Goal: Task Accomplishment & Management: Manage account settings

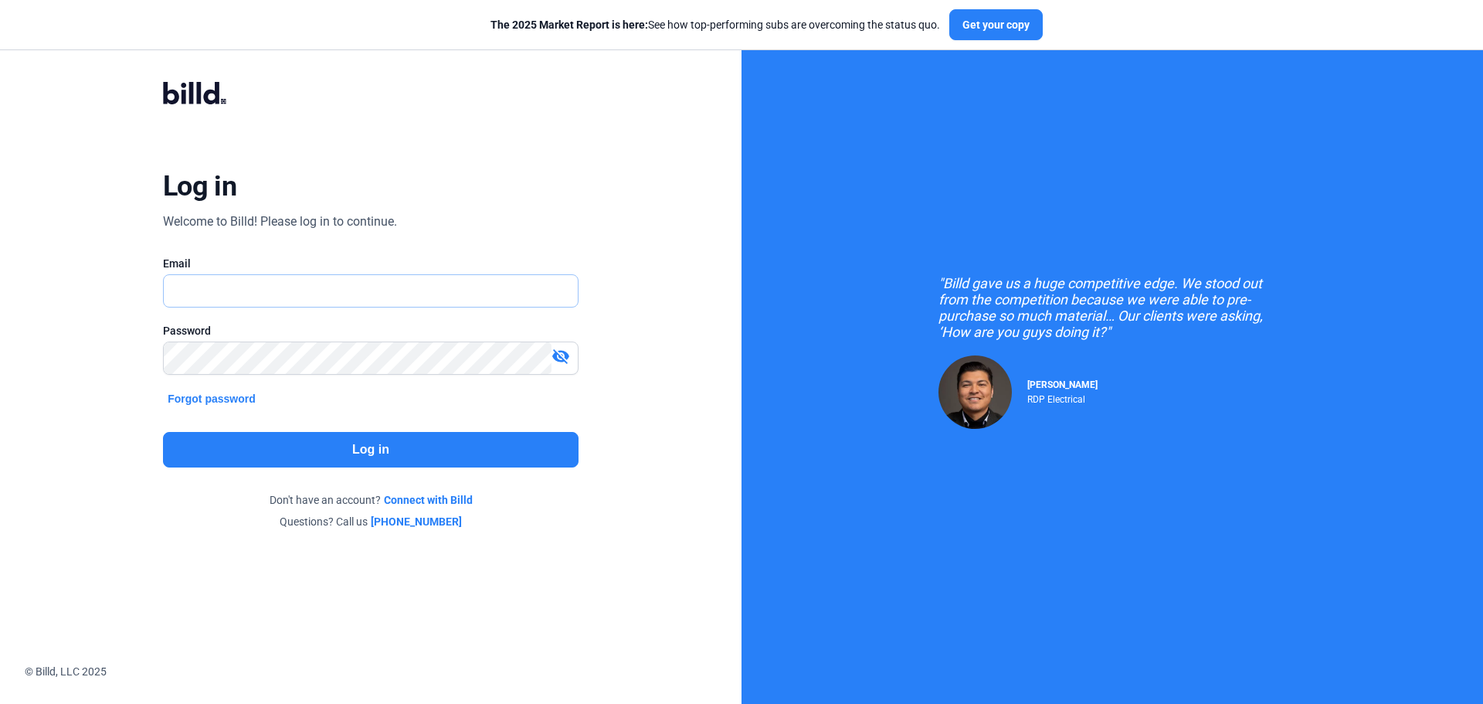
click at [317, 279] on input "text" at bounding box center [362, 291] width 397 height 32
type input "[EMAIL_ADDRESS][DOMAIN_NAME]"
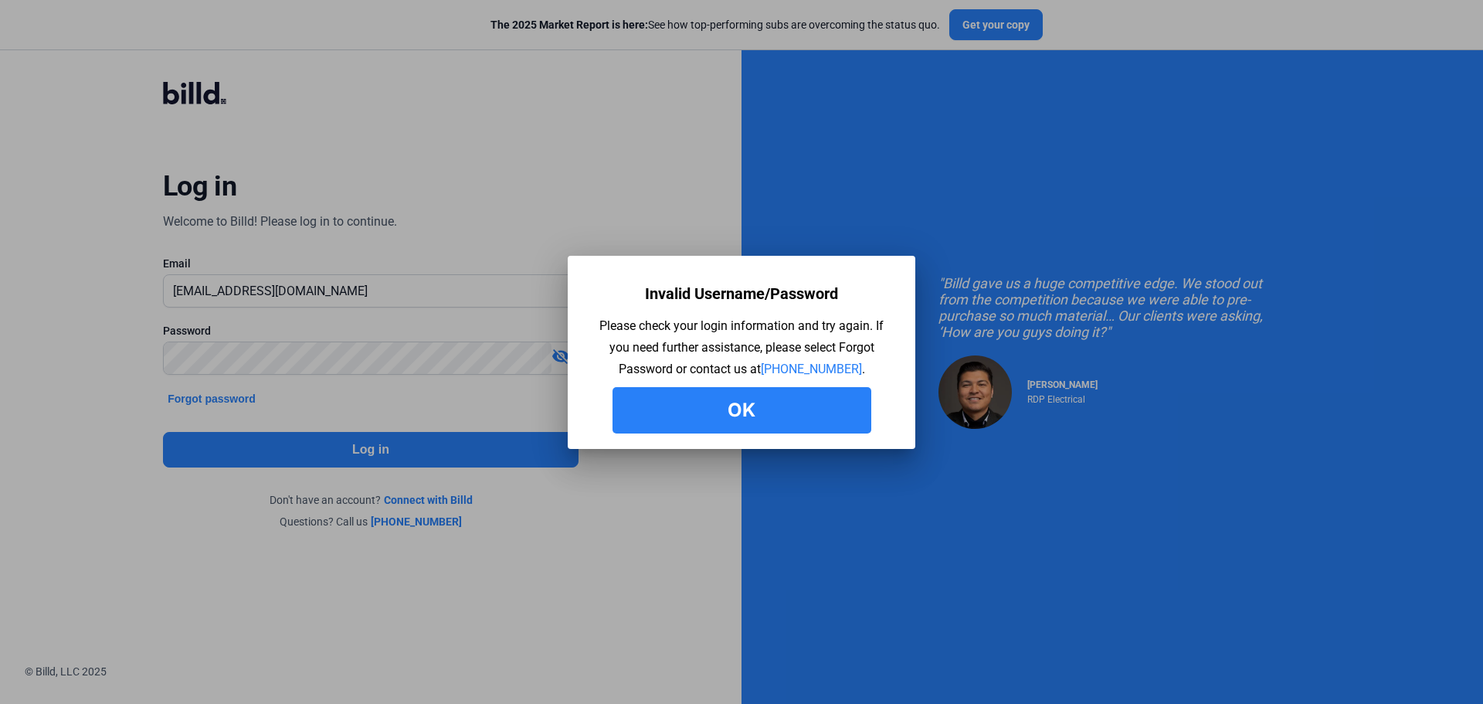
click at [707, 405] on button "Ok" at bounding box center [741, 410] width 259 height 46
click at [639, 418] on button "Ok" at bounding box center [741, 410] width 259 height 46
click at [705, 410] on button "Ok" at bounding box center [741, 410] width 259 height 46
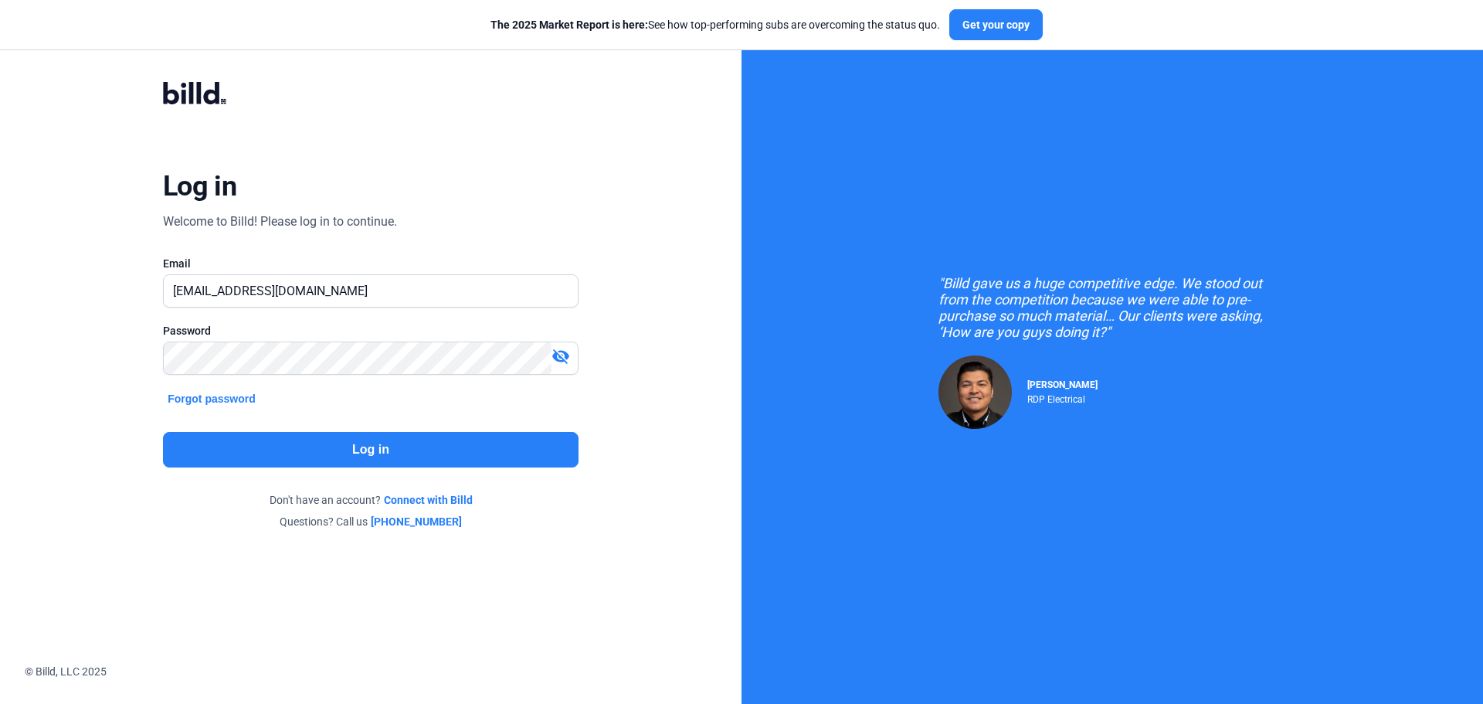
click at [558, 358] on mat-icon "visibility_off" at bounding box center [560, 356] width 19 height 19
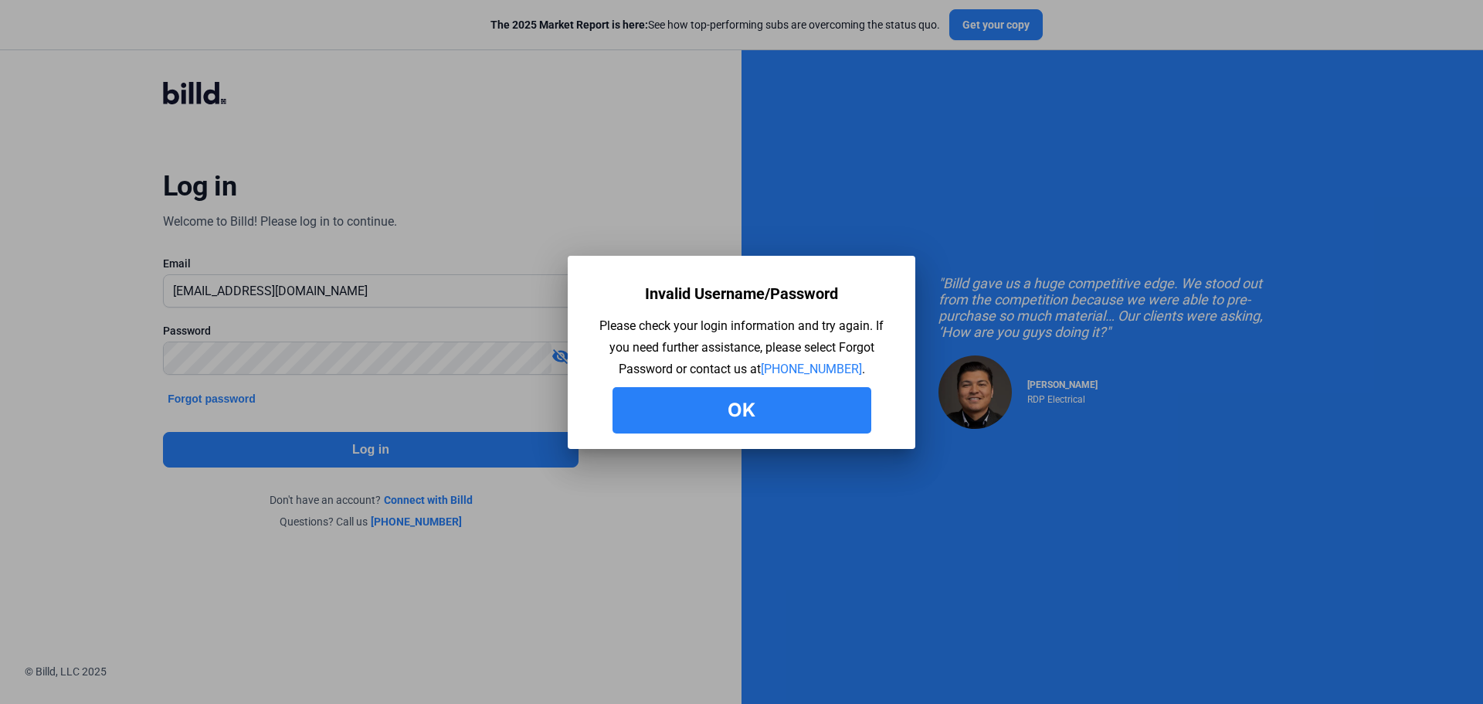
click at [734, 398] on button "Ok" at bounding box center [741, 410] width 259 height 46
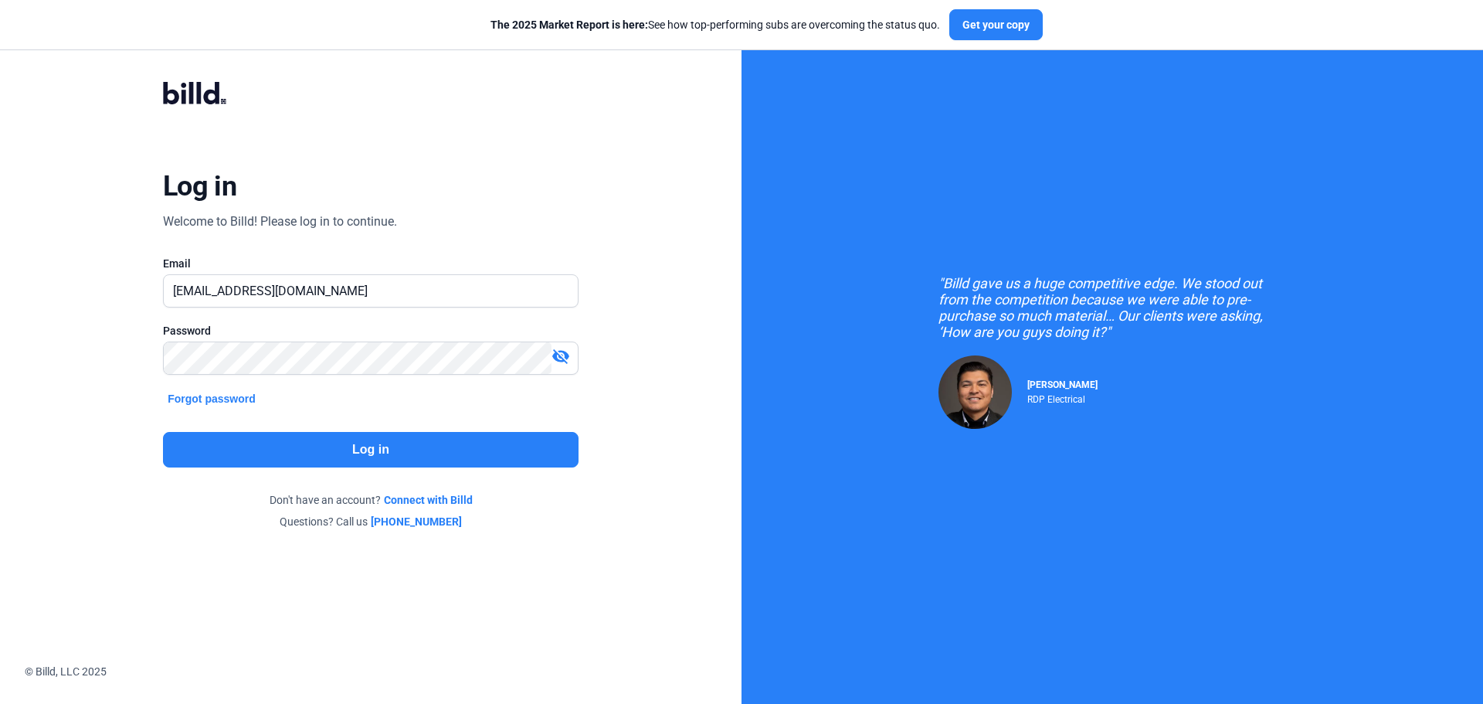
click at [240, 400] on button "Forgot password" at bounding box center [211, 398] width 97 height 17
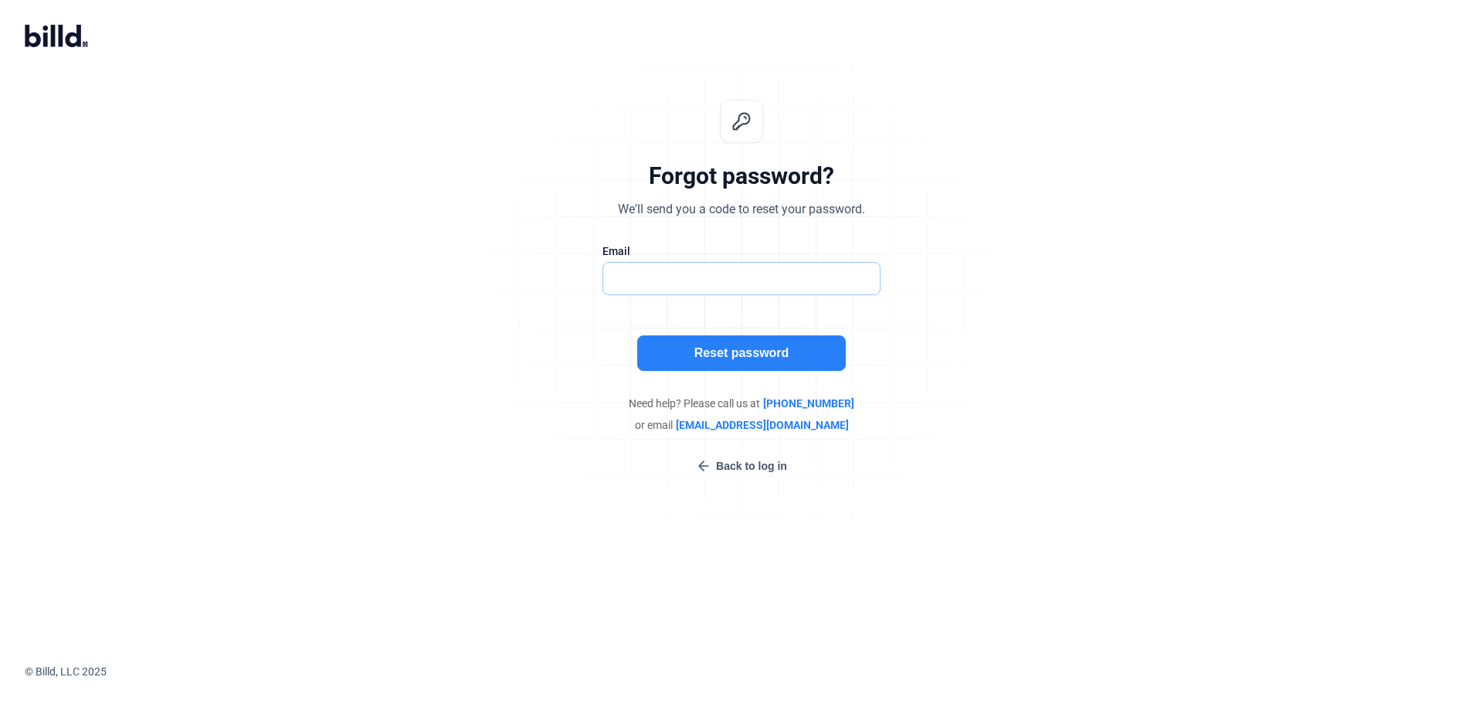
click at [715, 282] on input "text" at bounding box center [733, 279] width 260 height 32
type input "[EMAIL_ADDRESS][DOMAIN_NAME]"
click at [740, 351] on button "Reset password" at bounding box center [741, 353] width 209 height 36
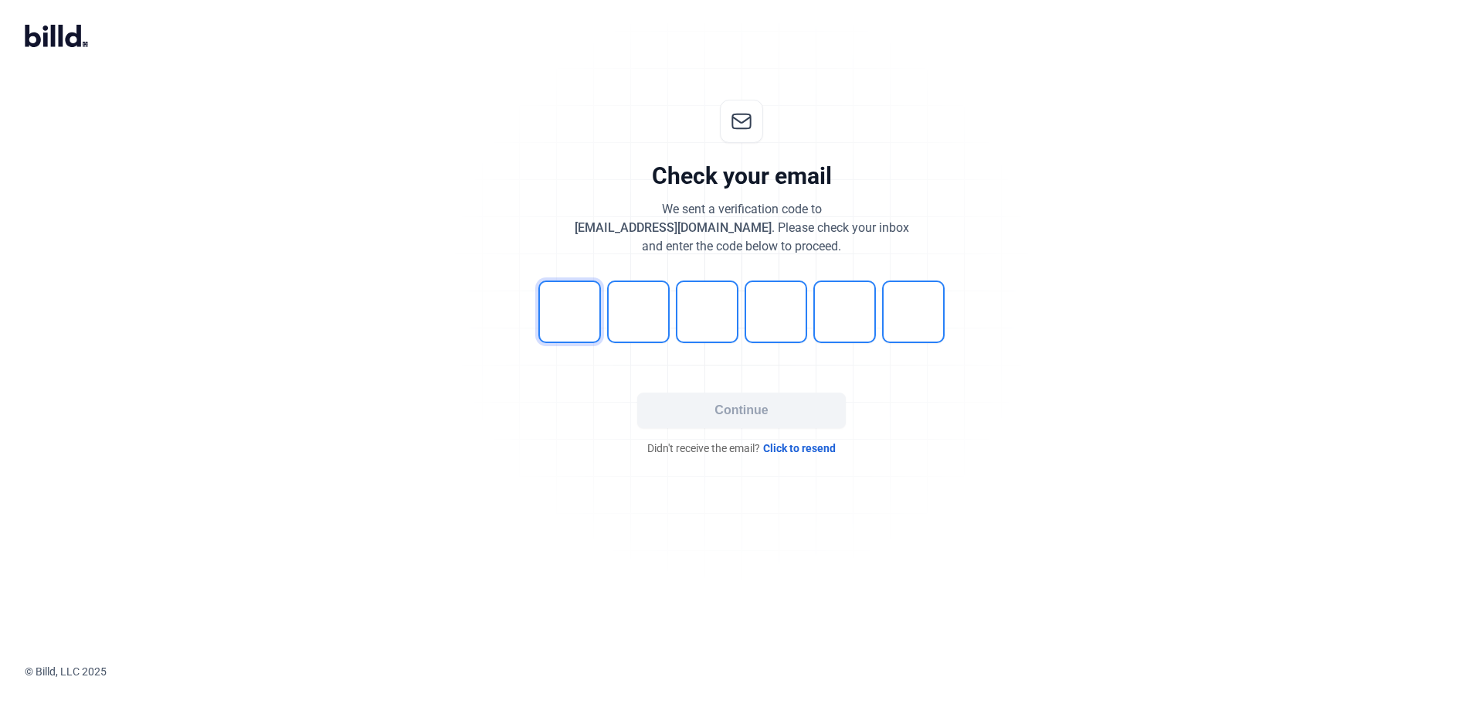
click at [581, 320] on input "tel" at bounding box center [569, 311] width 63 height 63
type input "8"
type input "3"
type input "6"
type input "9"
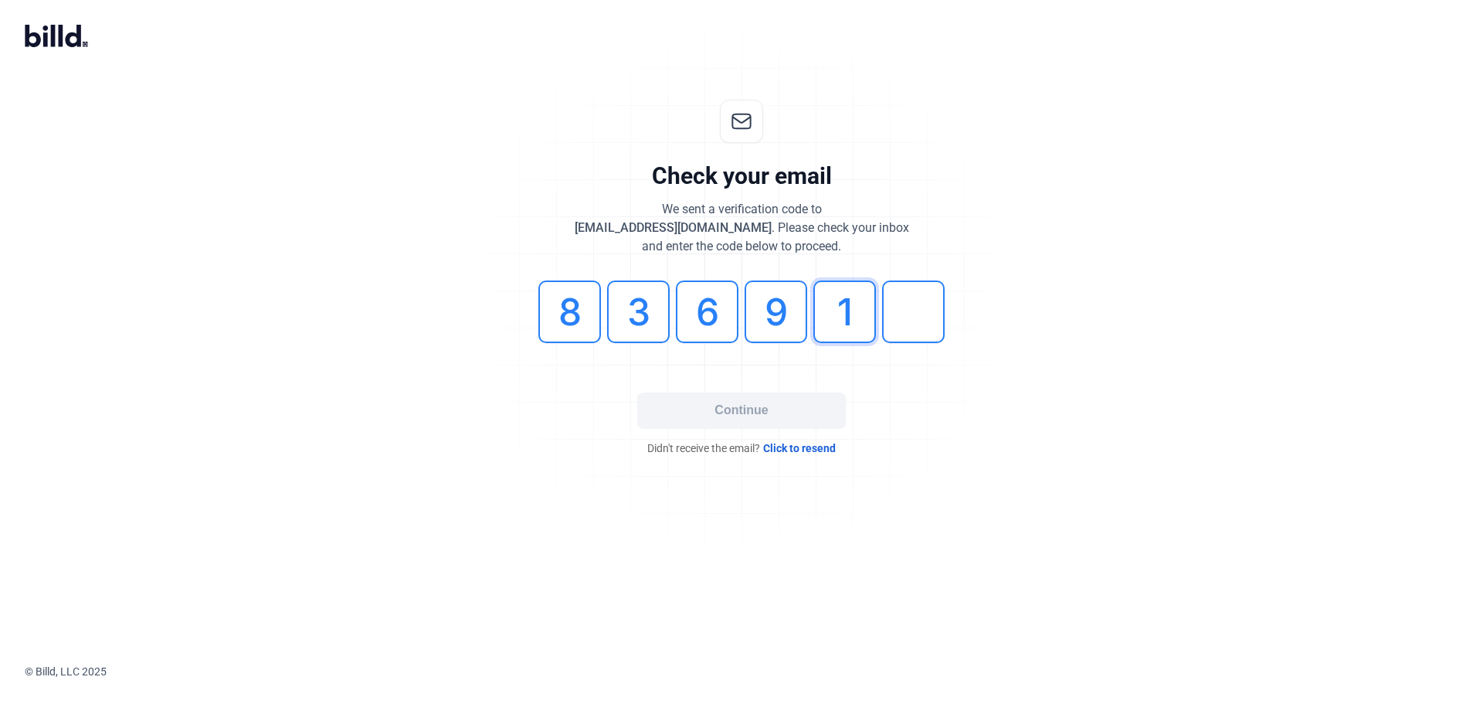
type input "1"
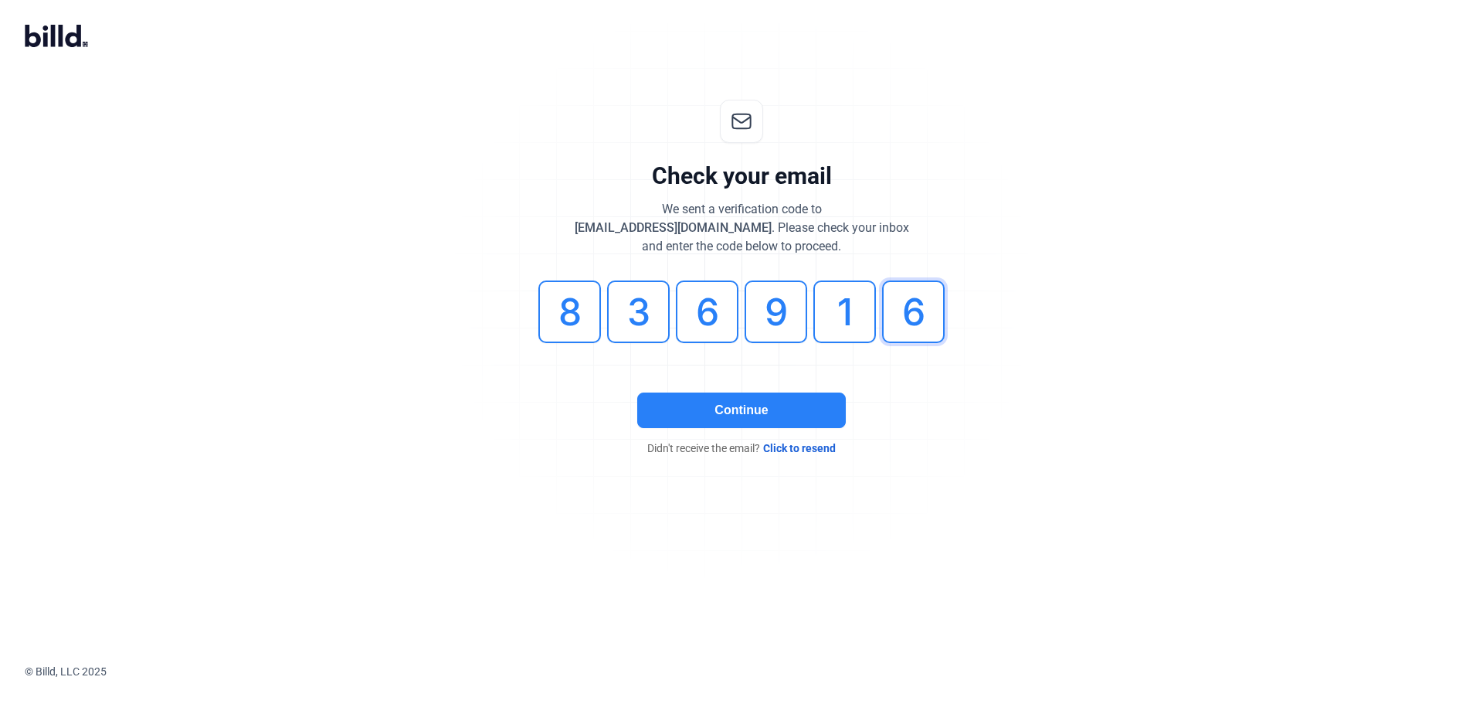
type input "6"
click at [737, 430] on div "Continue Didn't receive the email? Click to resend" at bounding box center [741, 423] width 463 height 63
click at [737, 414] on button "Continue" at bounding box center [741, 410] width 209 height 36
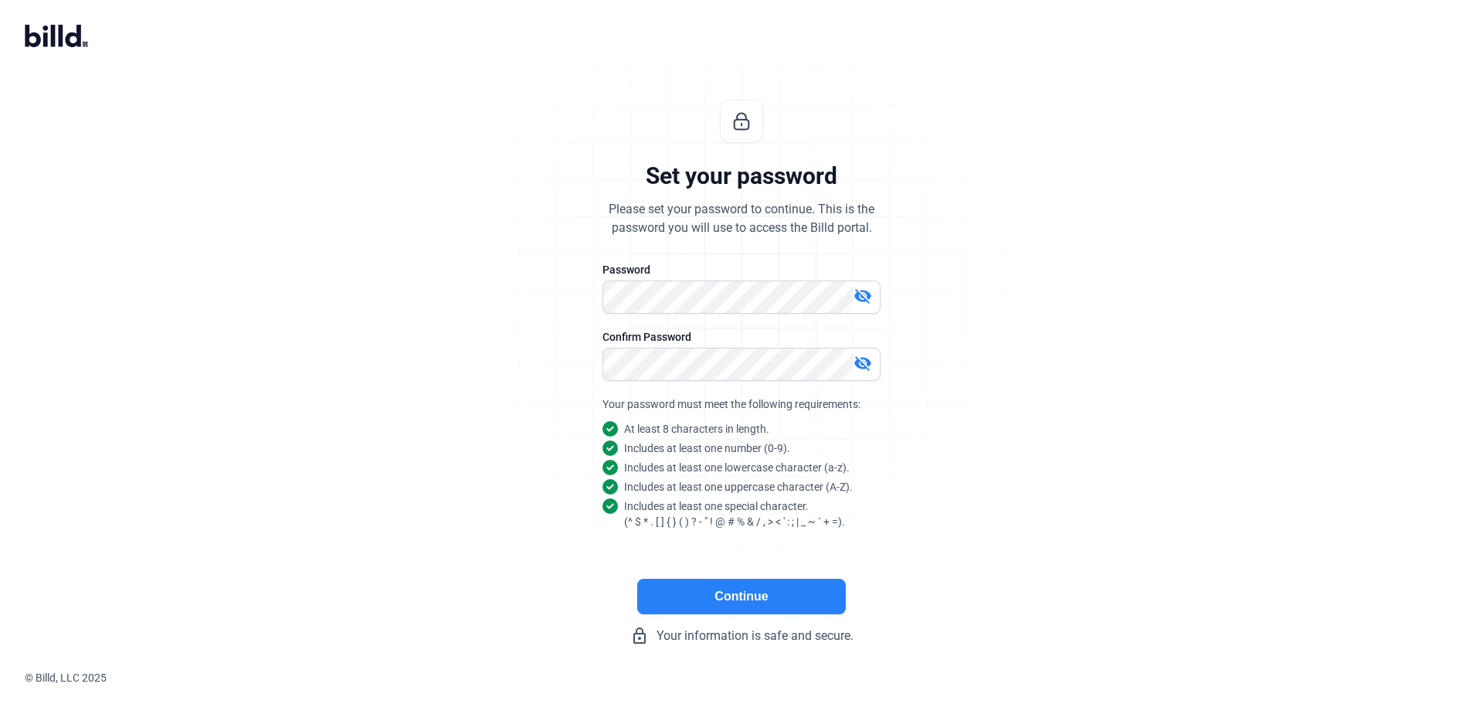
click at [734, 606] on button "Continue" at bounding box center [741, 596] width 209 height 36
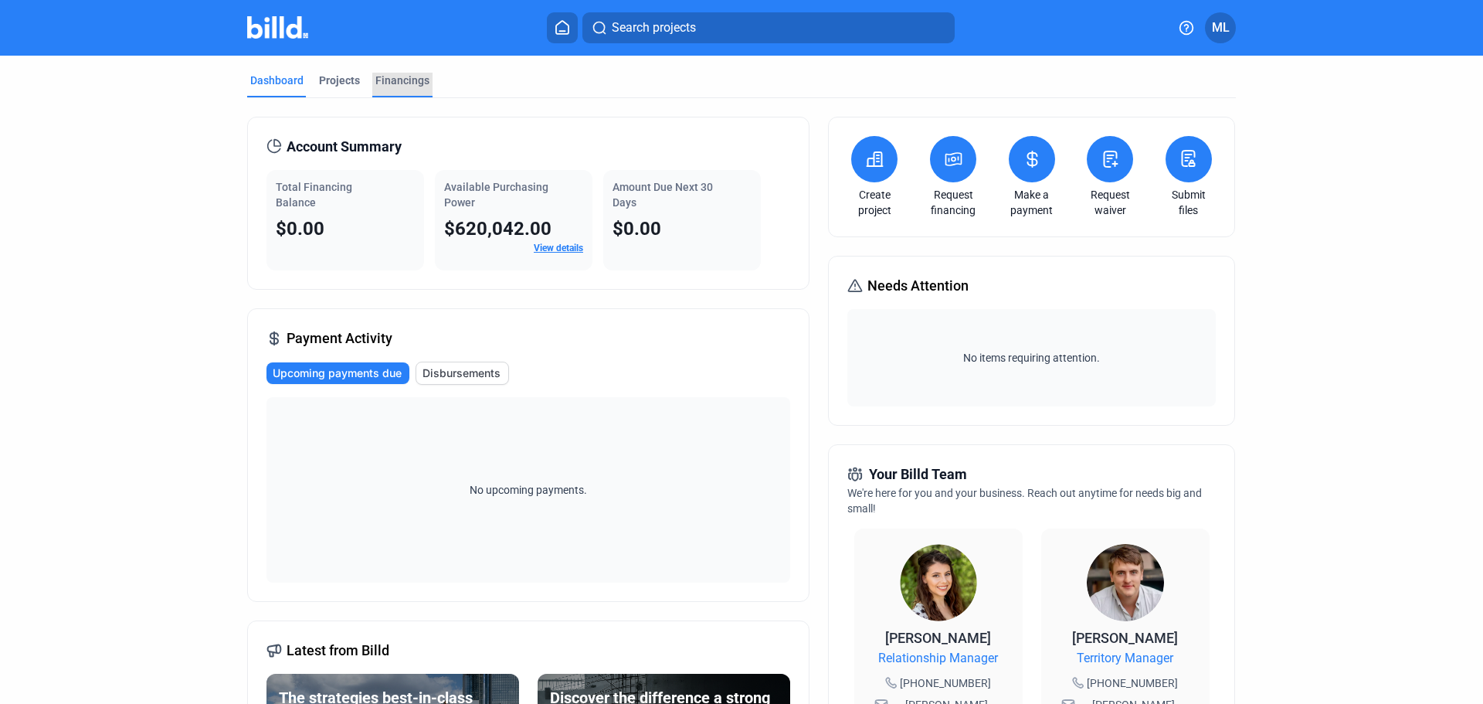
click at [390, 78] on div "Financings" at bounding box center [402, 80] width 54 height 15
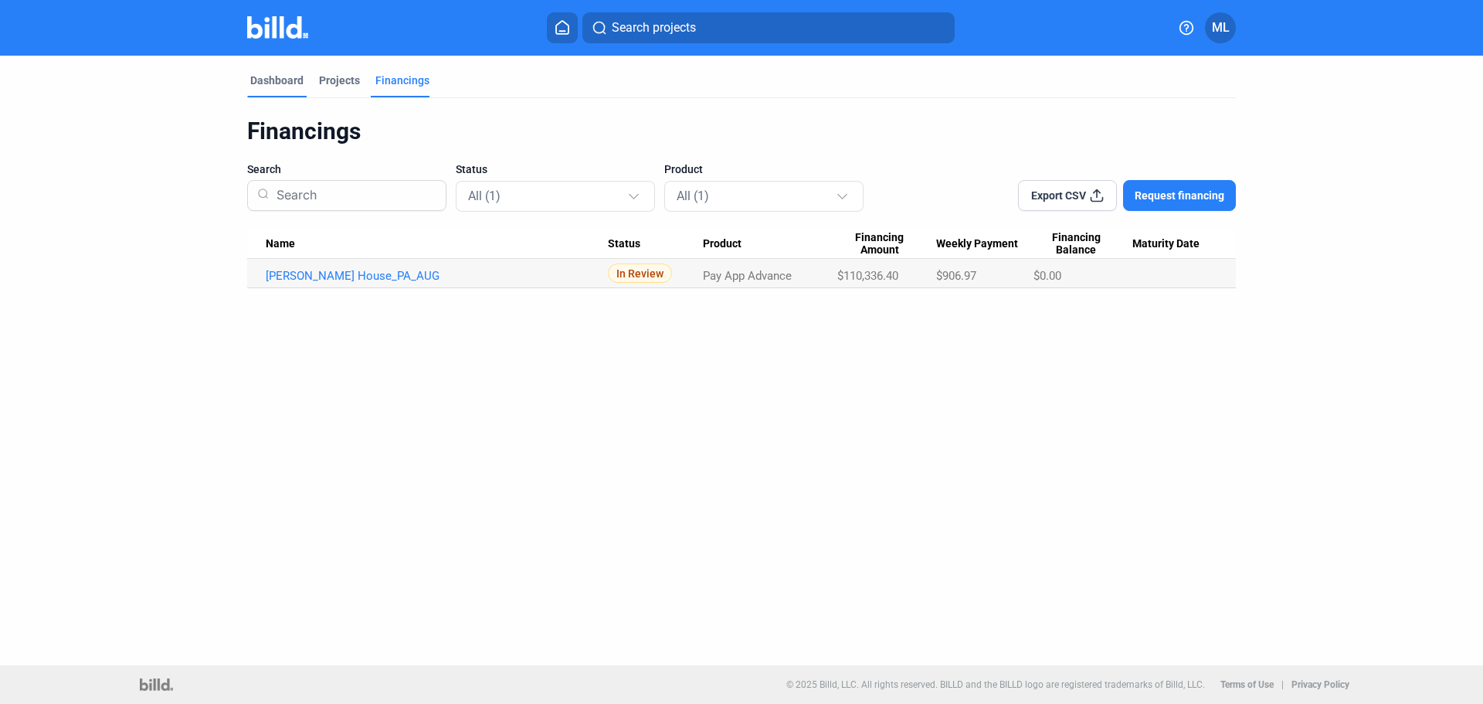
click at [285, 81] on div "Dashboard" at bounding box center [276, 80] width 53 height 15
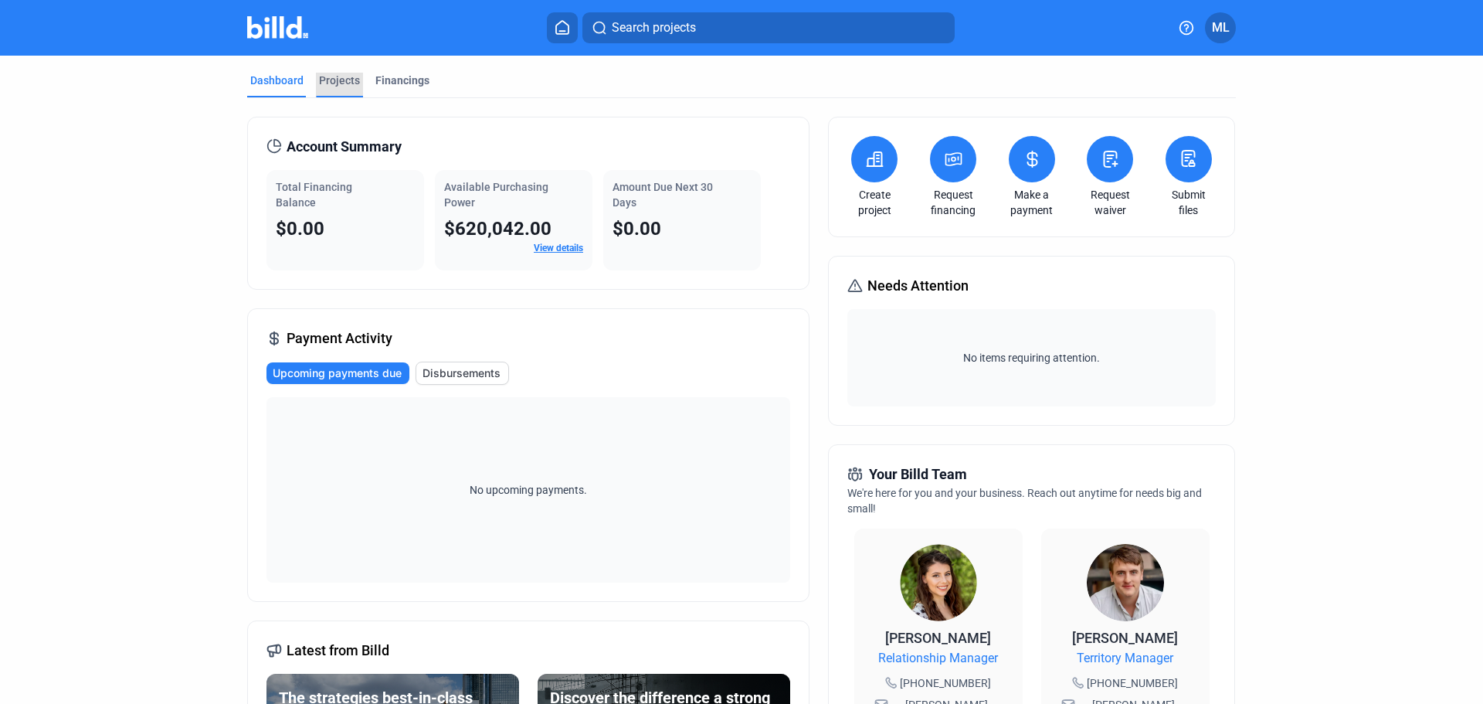
click at [345, 81] on div "Projects" at bounding box center [339, 80] width 41 height 15
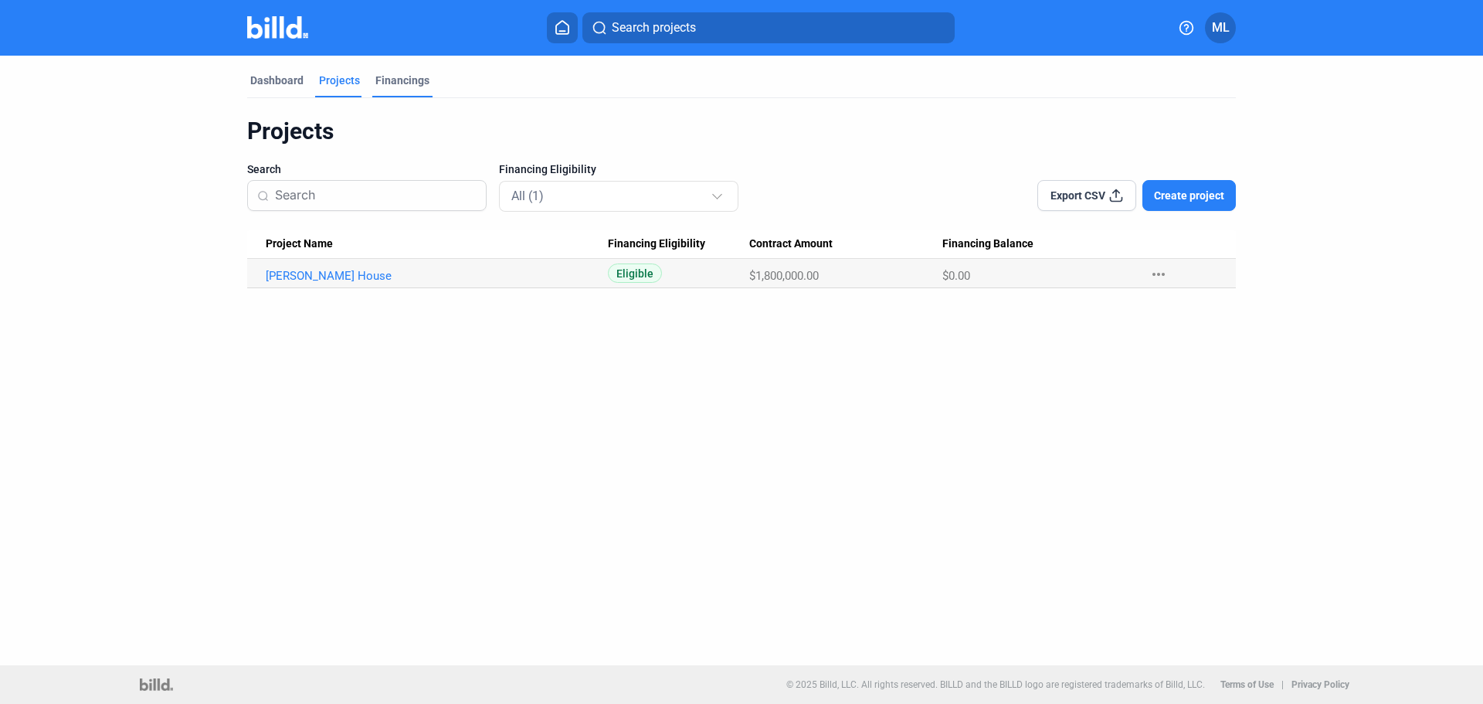
click at [399, 80] on div "Financings" at bounding box center [402, 80] width 54 height 15
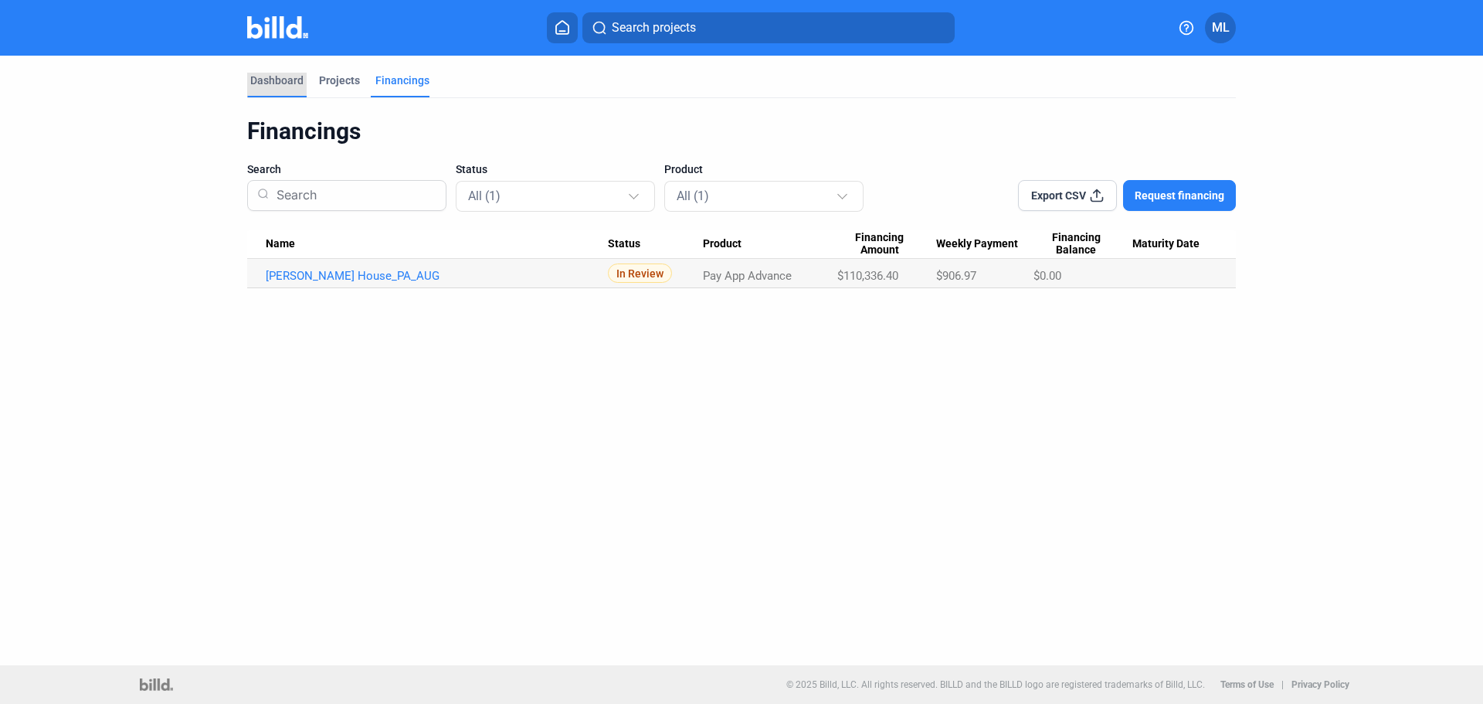
click at [292, 87] on div "Dashboard" at bounding box center [276, 80] width 53 height 15
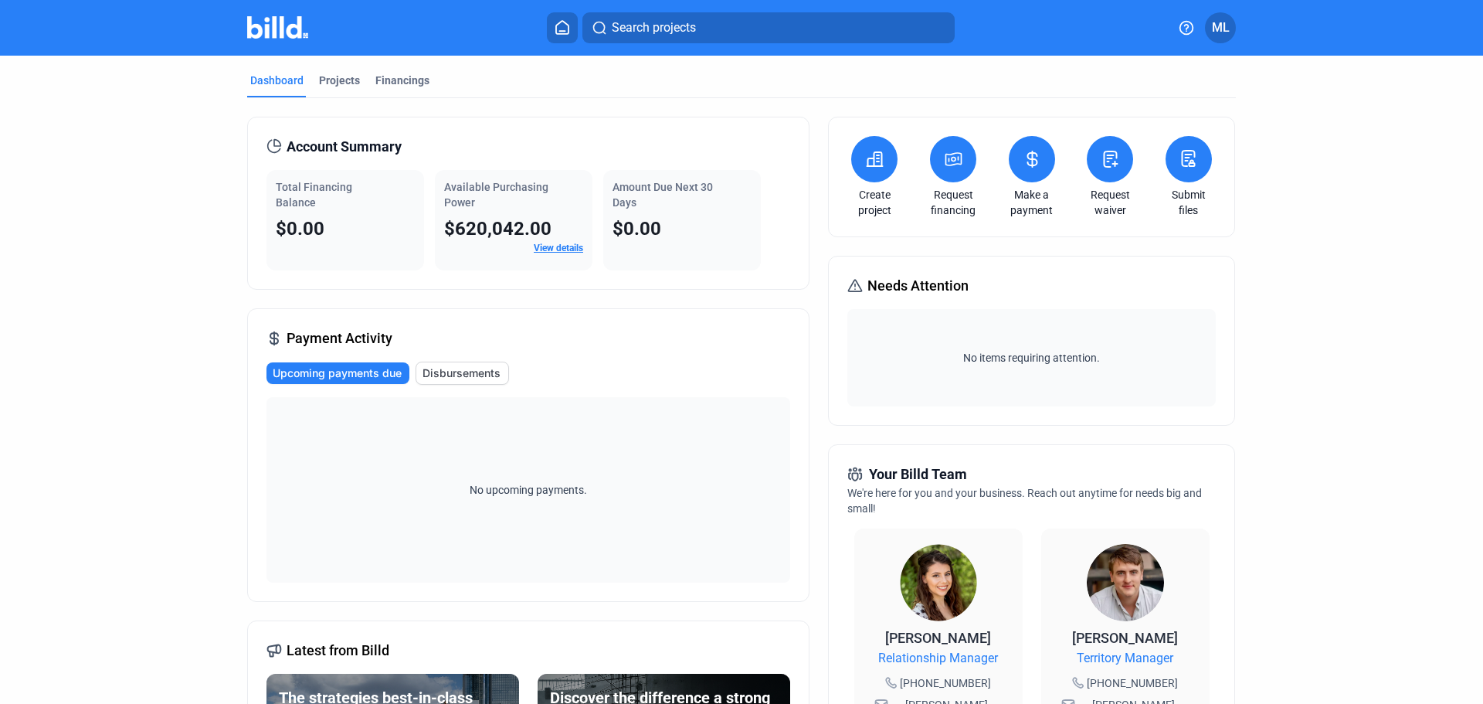
click at [553, 248] on link "View details" at bounding box center [558, 247] width 49 height 11
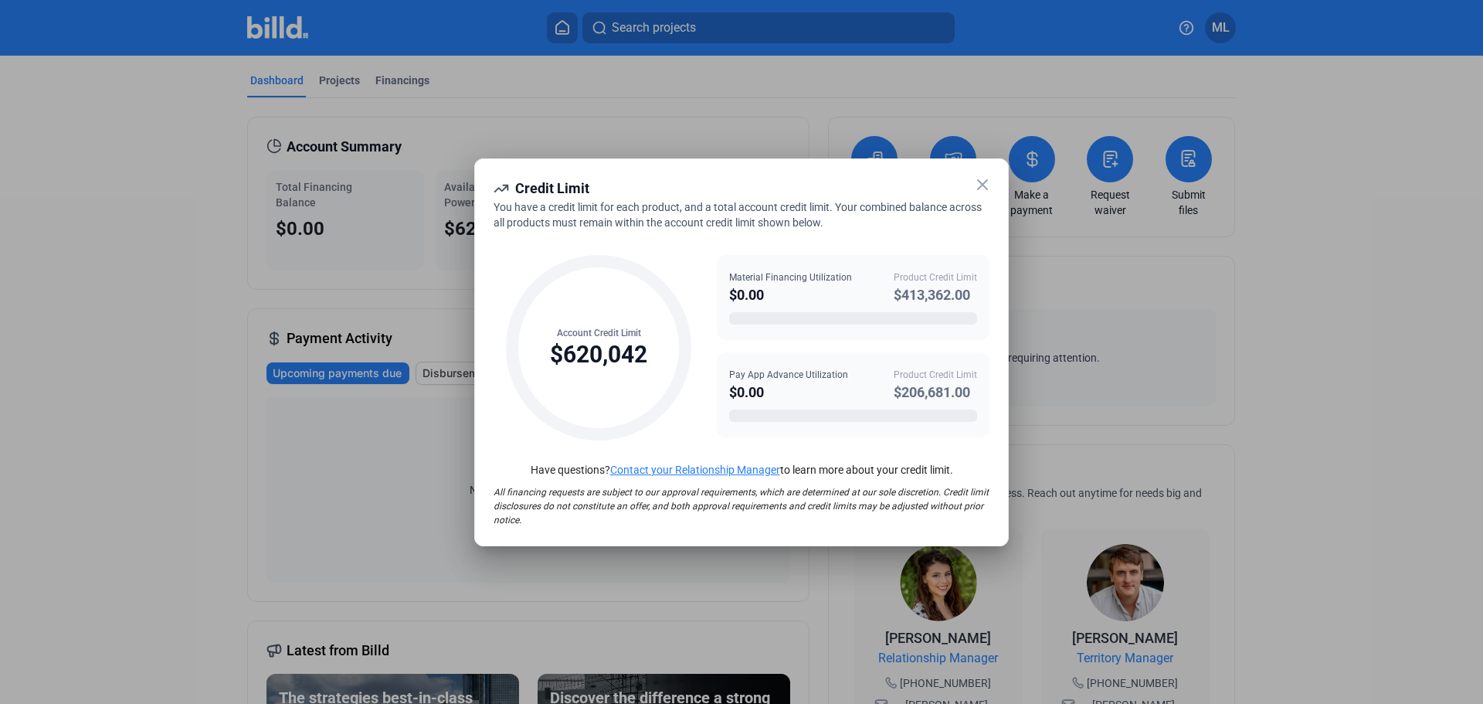
click at [984, 185] on icon at bounding box center [982, 184] width 19 height 19
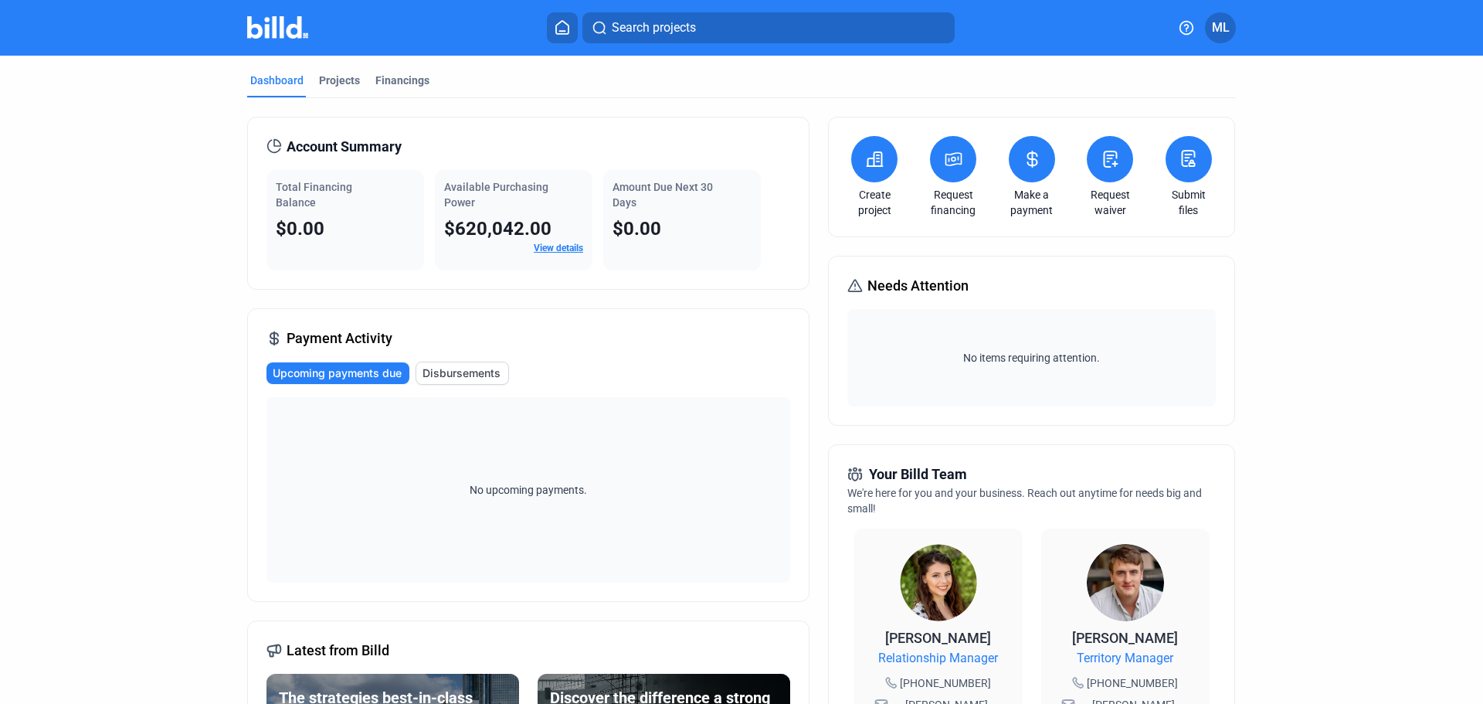
click at [554, 27] on home-icon at bounding box center [562, 27] width 19 height 15
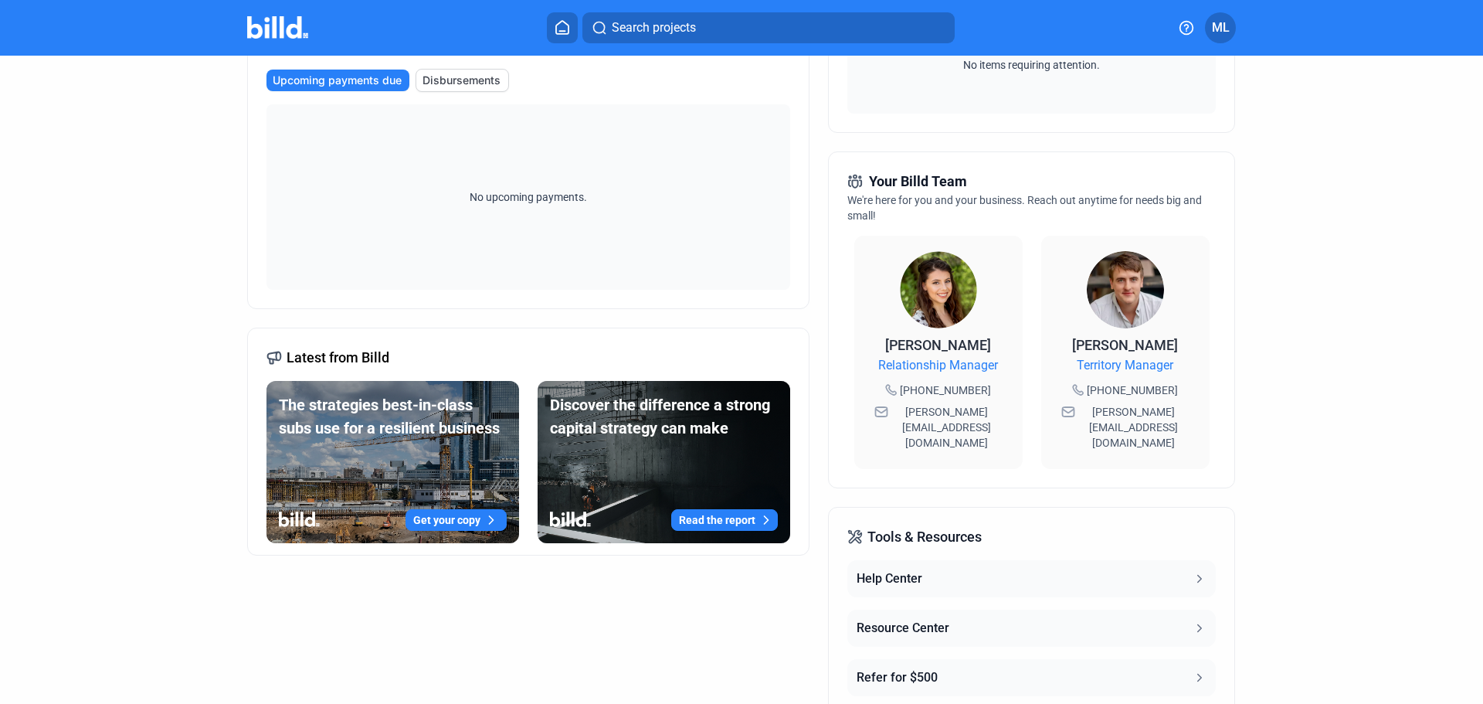
scroll to position [412, 0]
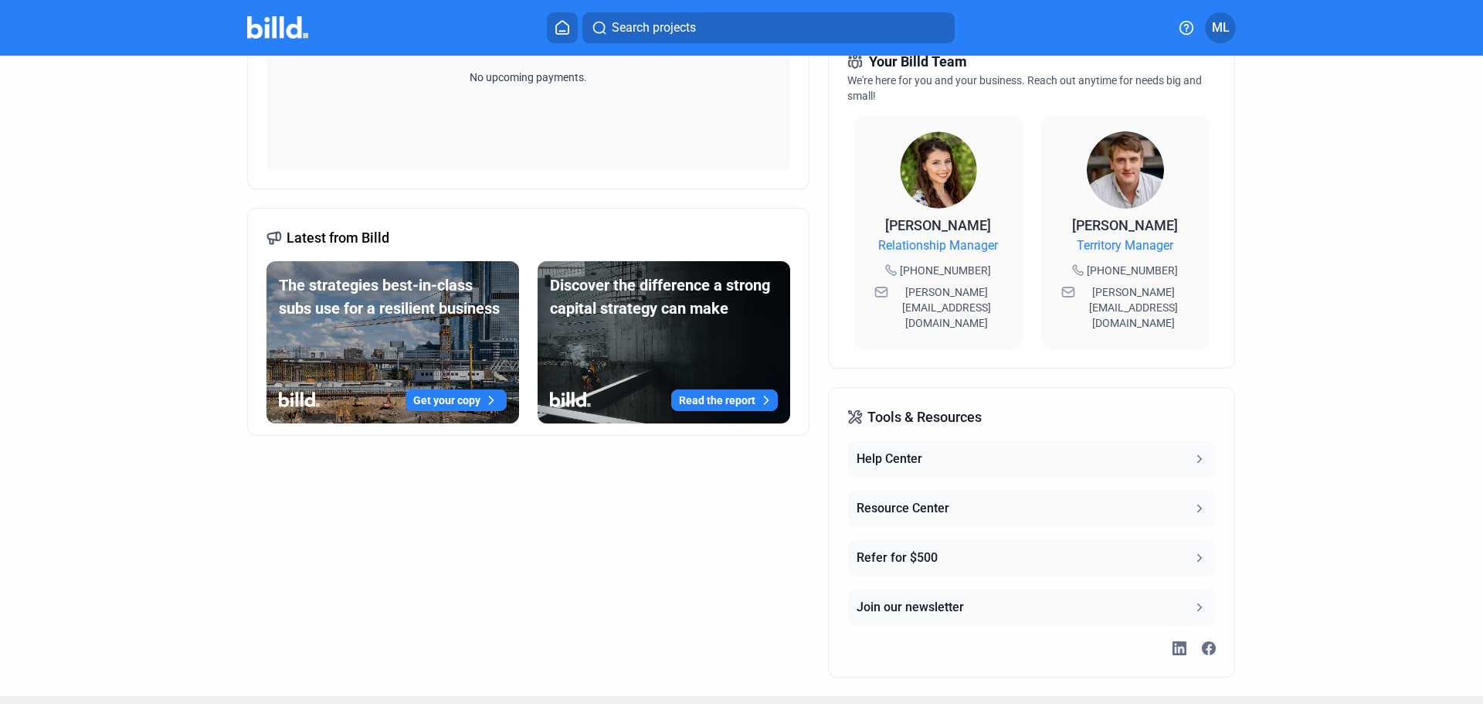
click at [944, 406] on span "Tools & Resources" at bounding box center [924, 417] width 114 height 22
drag, startPoint x: 844, startPoint y: 383, endPoint x: 853, endPoint y: 384, distance: 9.3
click at [847, 409] on icon at bounding box center [854, 416] width 15 height 15
click at [926, 440] on button "Help Center" at bounding box center [1031, 458] width 368 height 37
click at [1298, 385] on dashboard "Dashboard Projects Financings Account Summary Total Financing Balance $0.00 Ava…" at bounding box center [741, 169] width 1334 height 1053
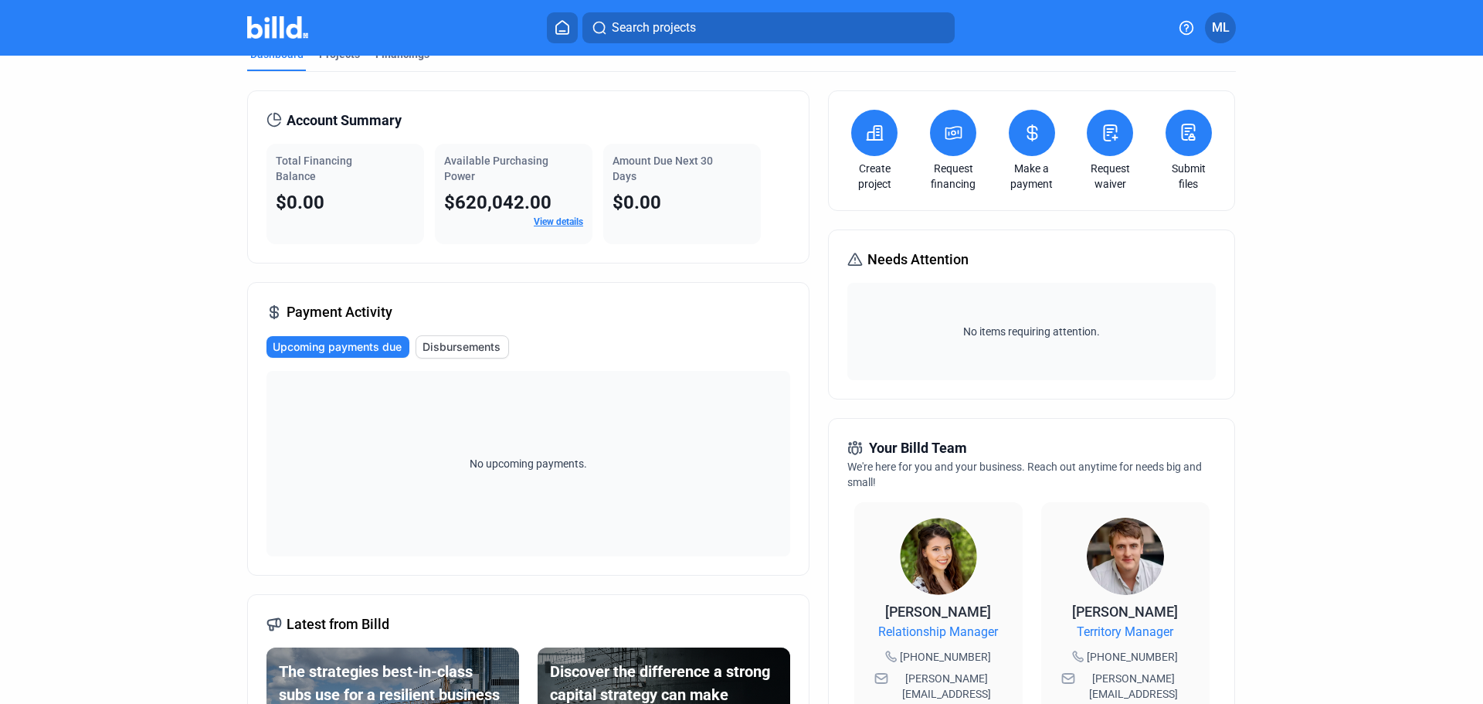
scroll to position [0, 0]
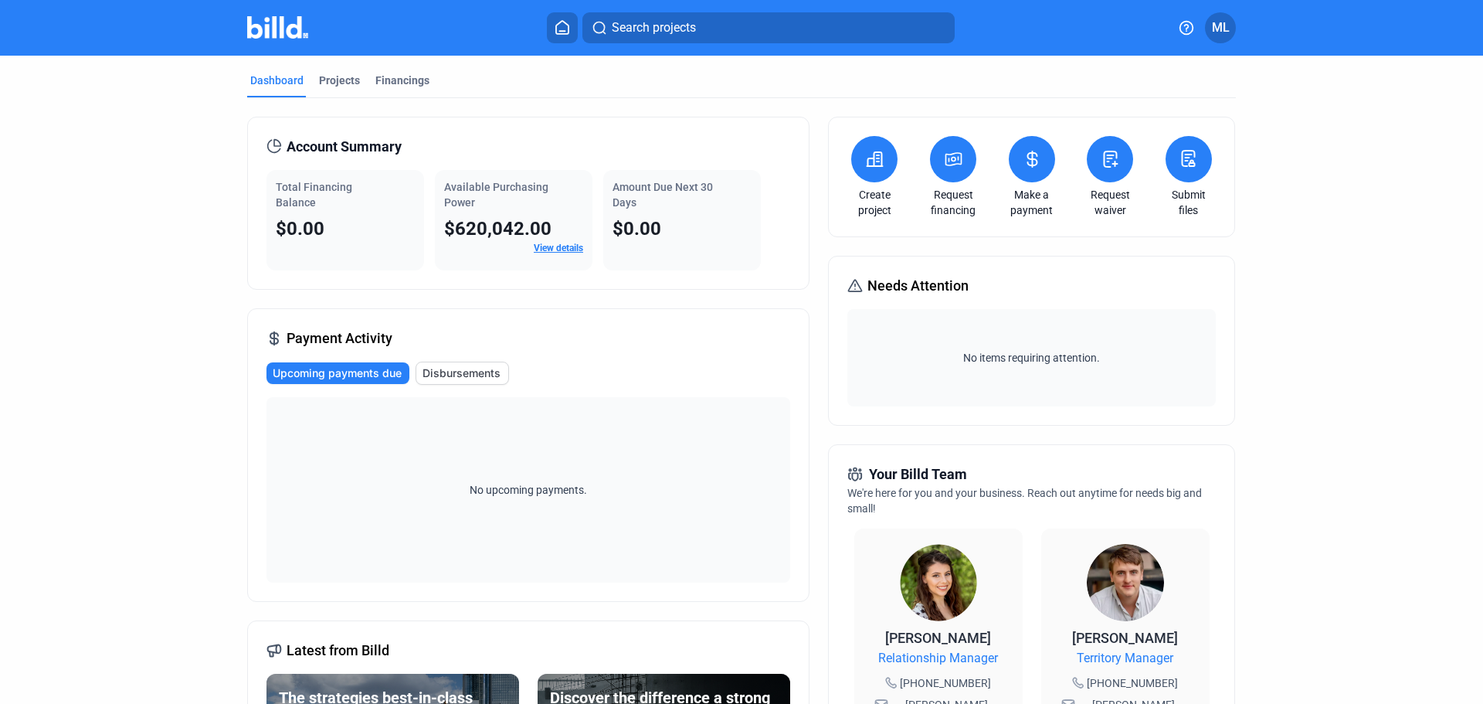
click at [870, 172] on button at bounding box center [874, 159] width 46 height 46
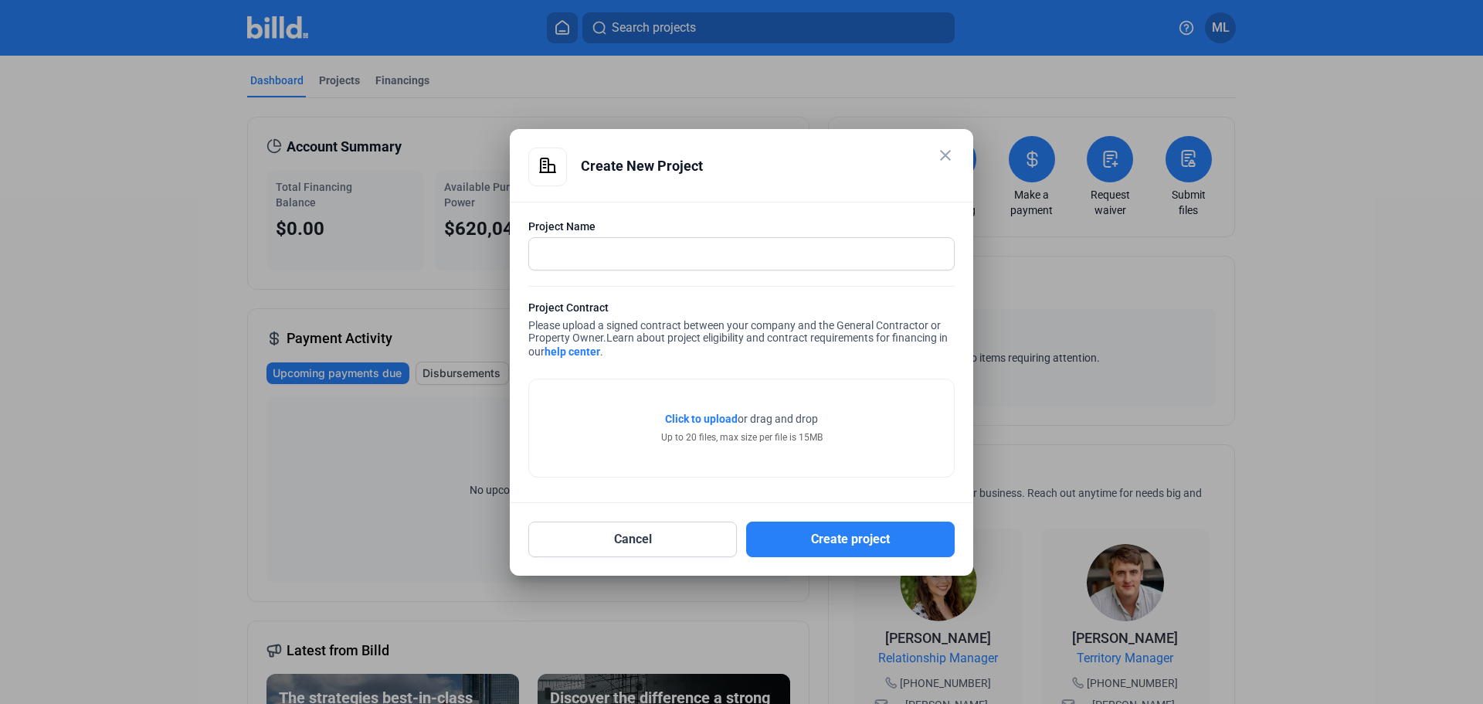
click at [945, 151] on mat-icon "close" at bounding box center [945, 155] width 19 height 19
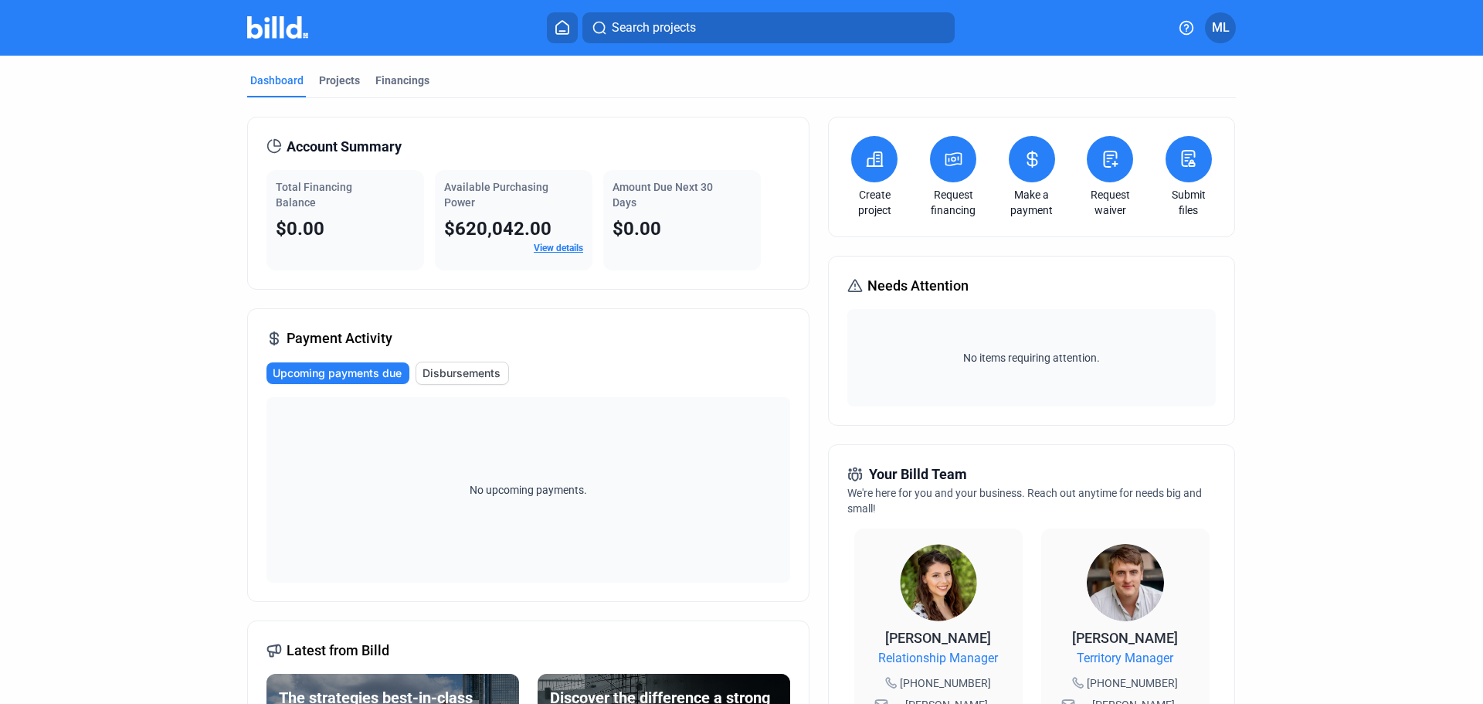
click at [960, 158] on button at bounding box center [953, 159] width 46 height 46
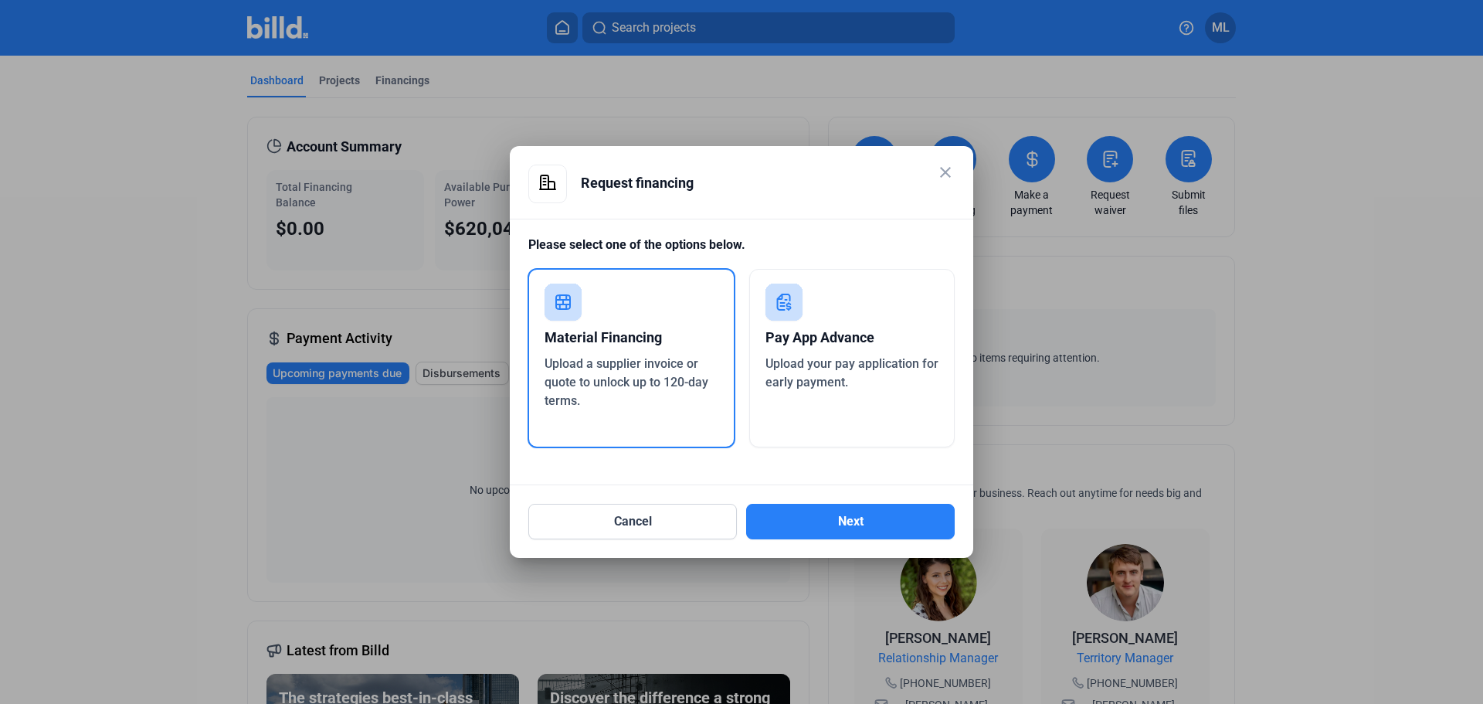
click at [944, 176] on mat-icon "close" at bounding box center [945, 172] width 19 height 19
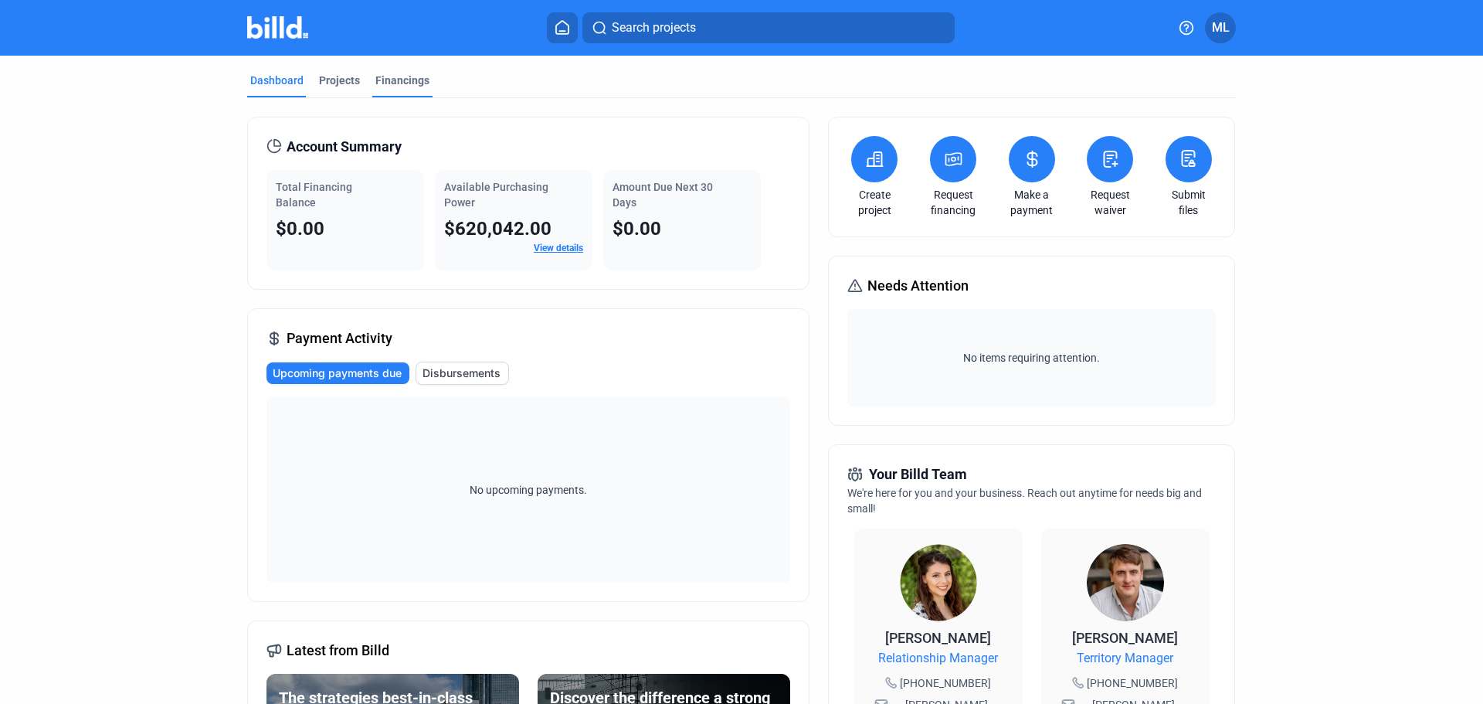
click at [422, 86] on div "Financings" at bounding box center [402, 80] width 54 height 15
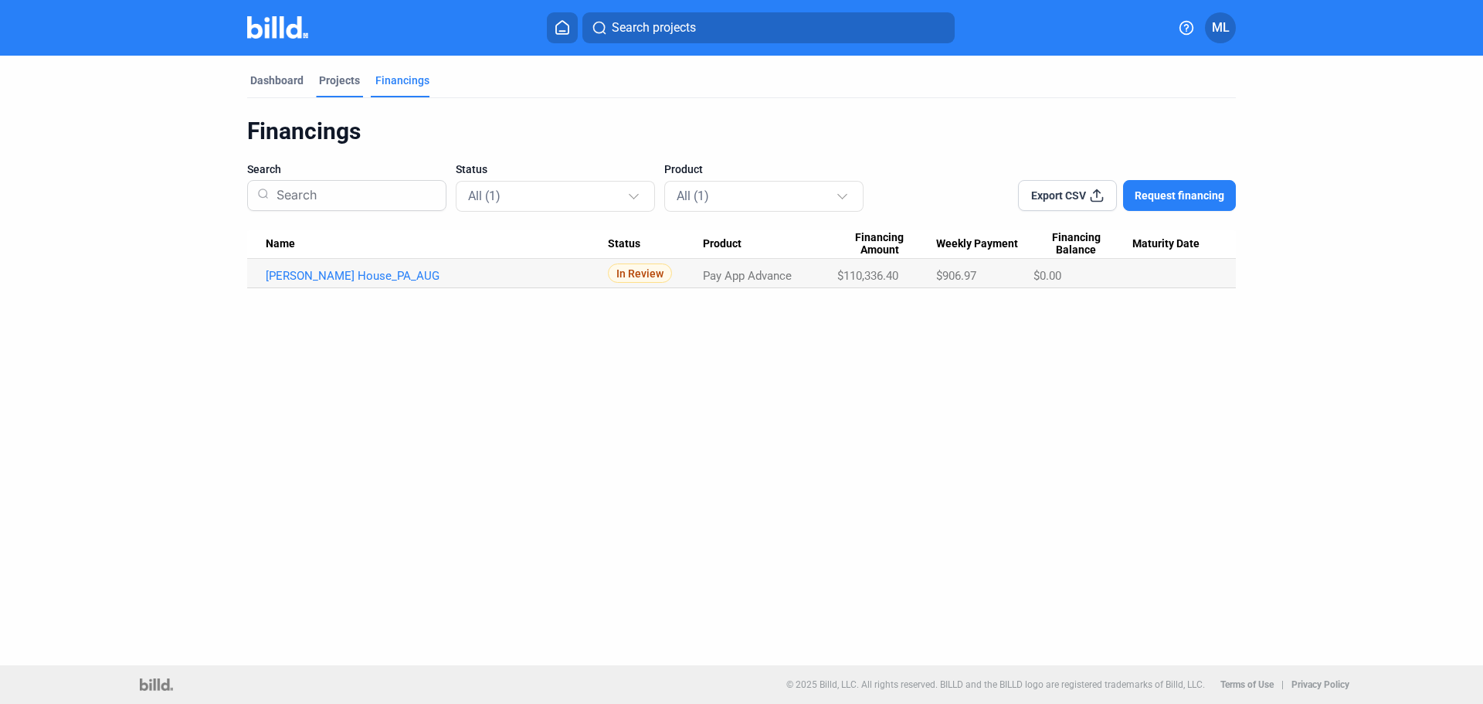
click at [343, 86] on div "Projects" at bounding box center [339, 80] width 41 height 15
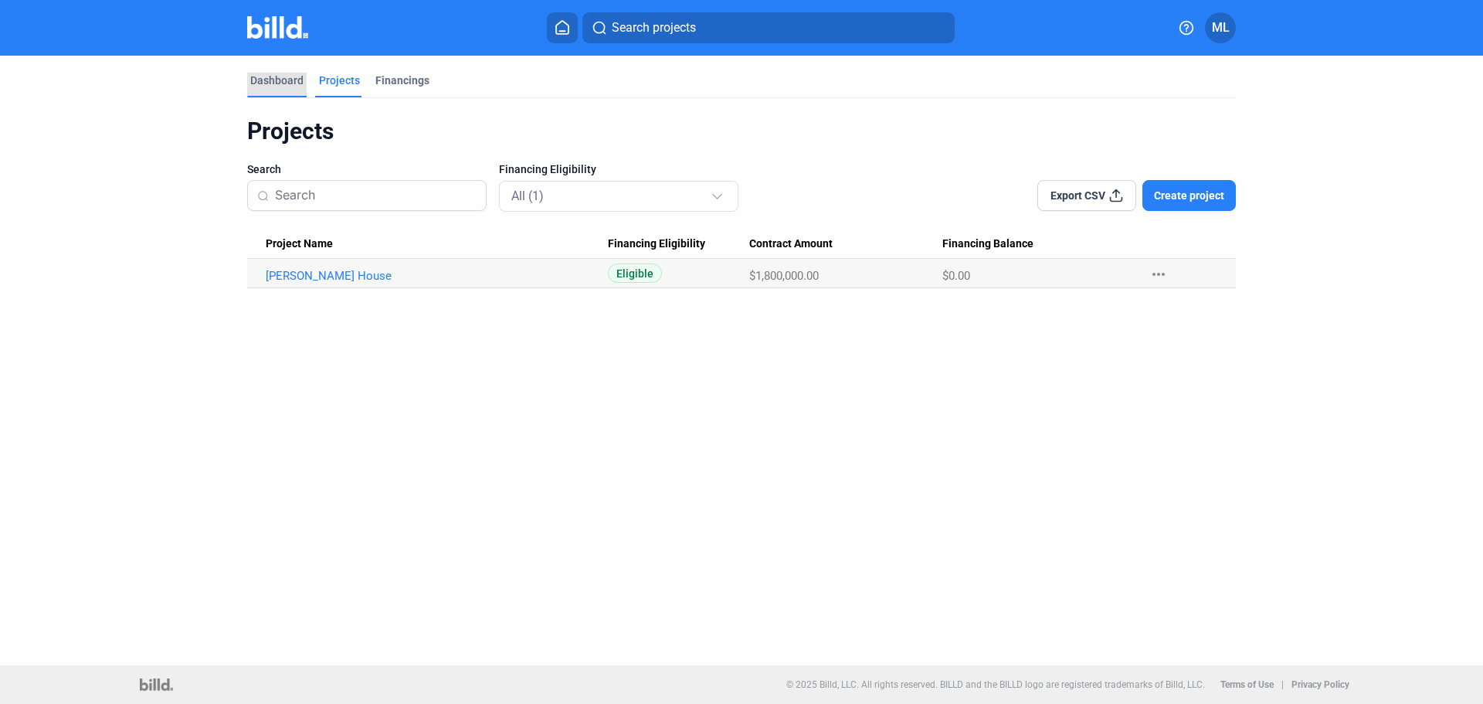
click at [273, 81] on div "Dashboard" at bounding box center [276, 80] width 53 height 15
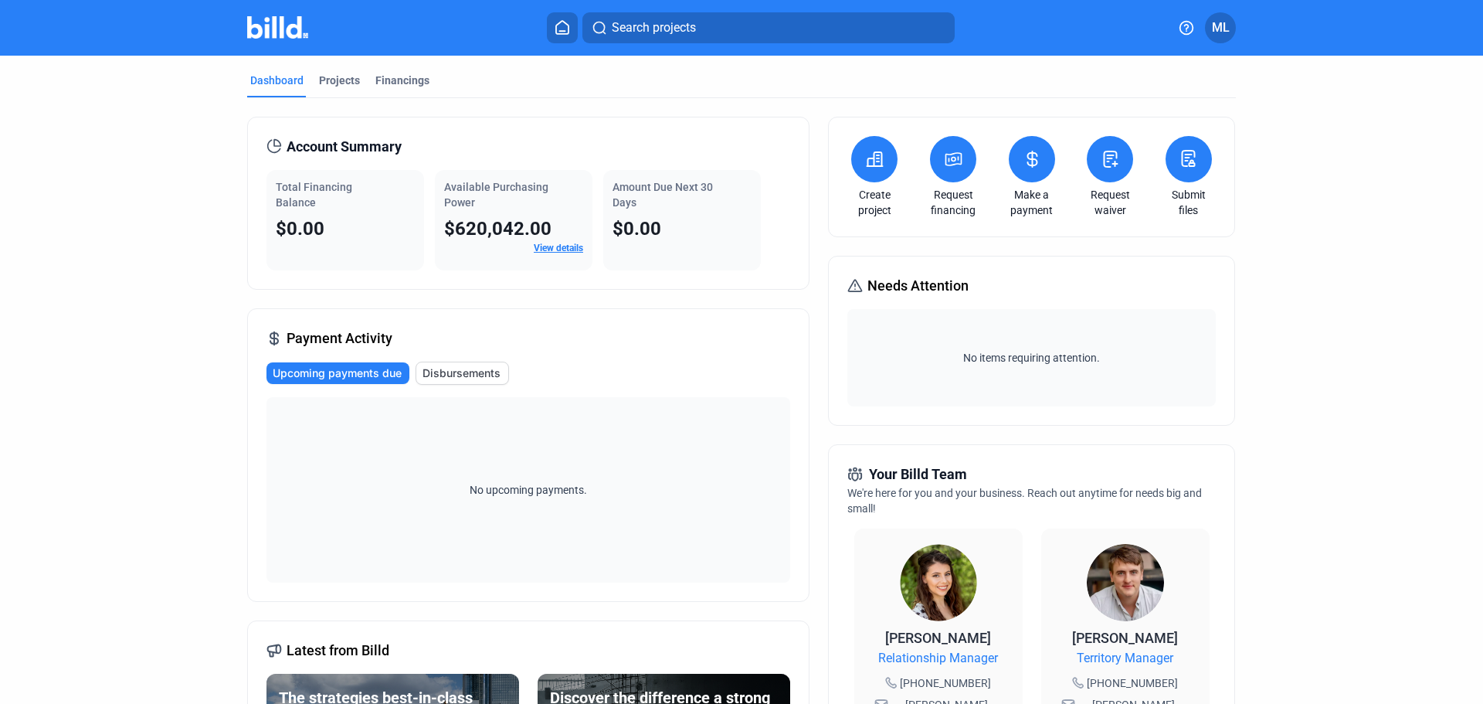
click at [704, 18] on button "Search projects" at bounding box center [768, 27] width 372 height 31
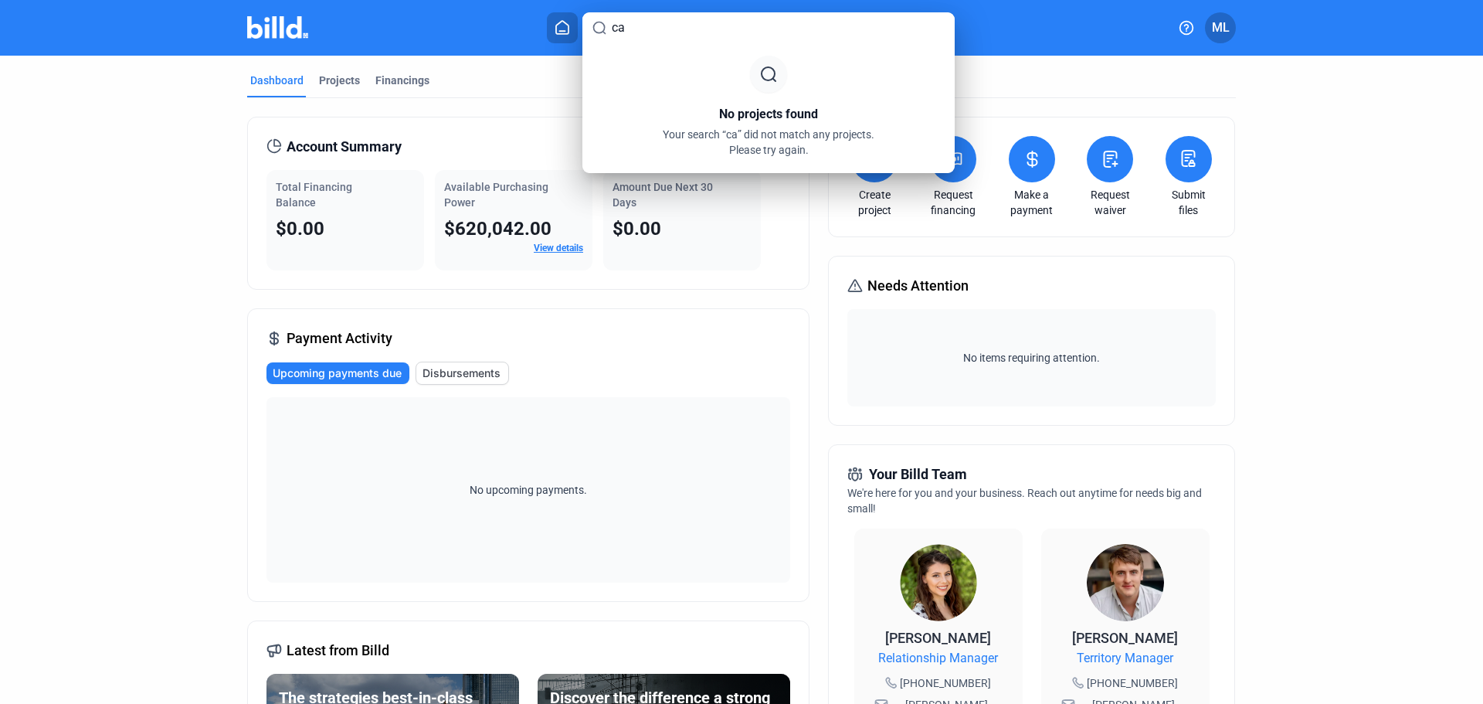
type input "c"
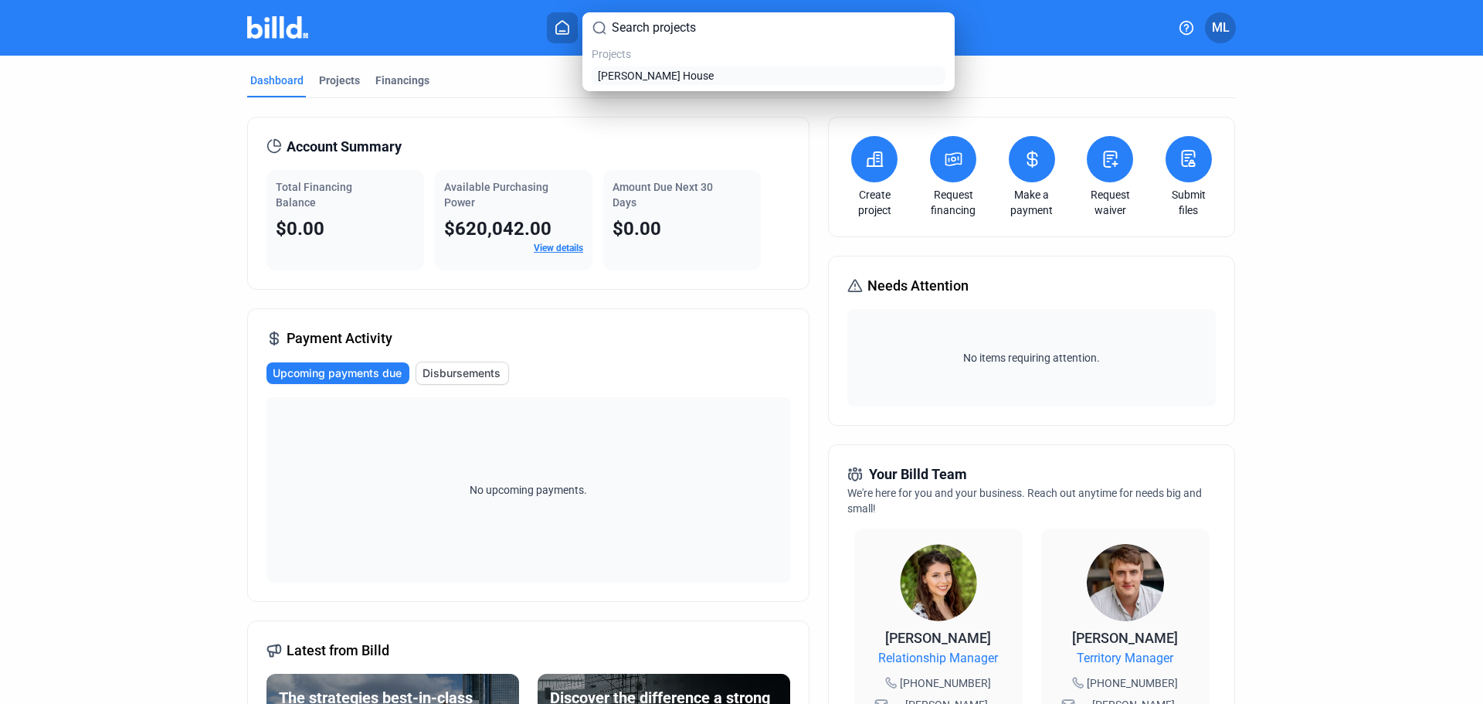
click at [652, 76] on span "[PERSON_NAME] House" at bounding box center [656, 75] width 116 height 15
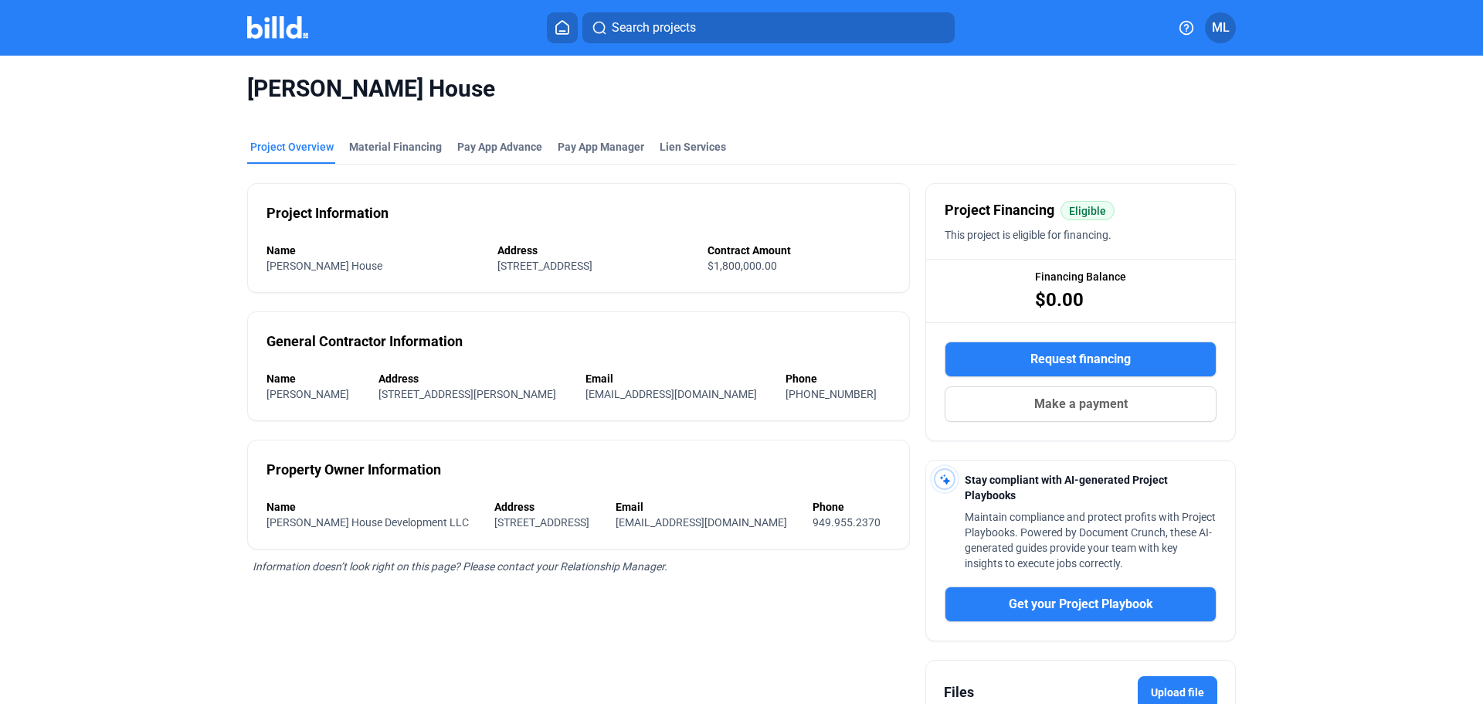
click at [549, 30] on button at bounding box center [562, 27] width 31 height 31
click at [553, 34] on home-icon at bounding box center [562, 27] width 19 height 15
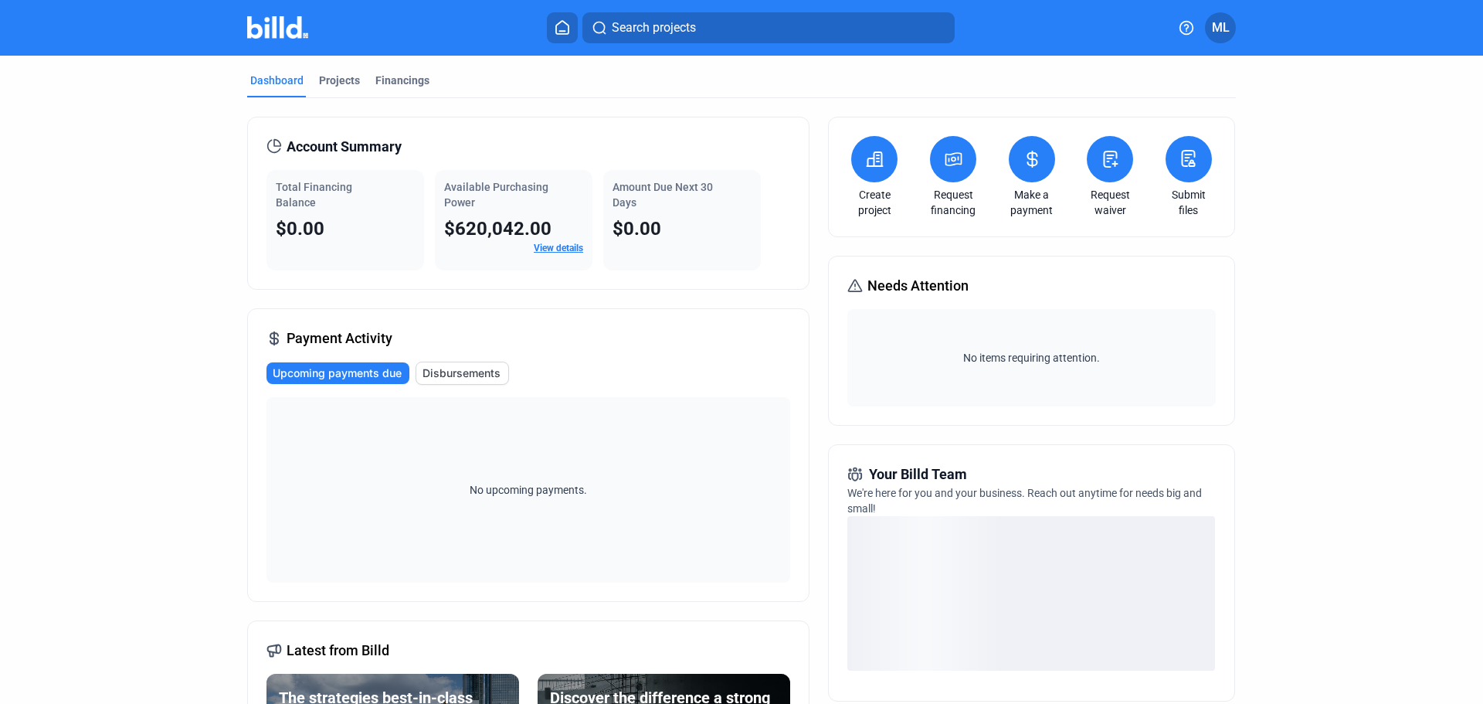
click at [546, 251] on link "View details" at bounding box center [558, 247] width 49 height 11
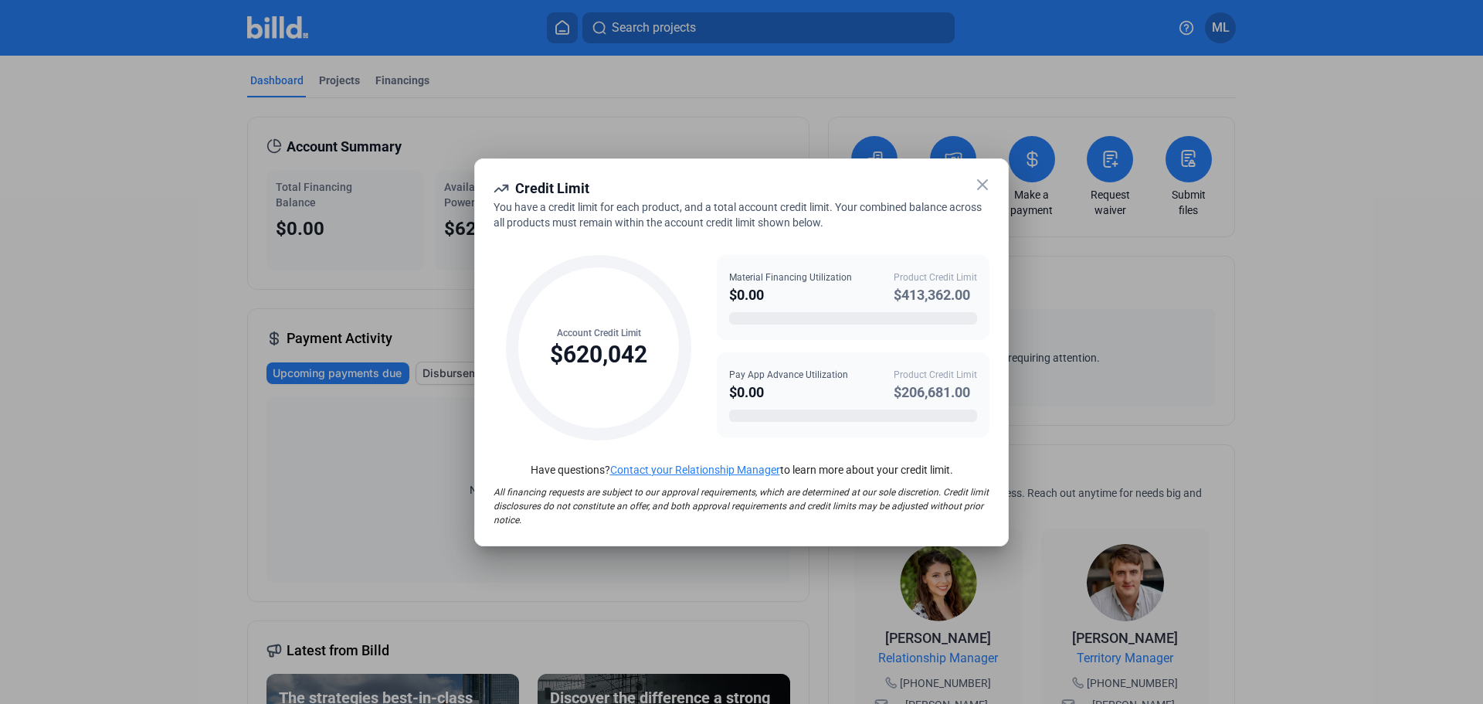
click at [980, 188] on icon at bounding box center [982, 184] width 19 height 19
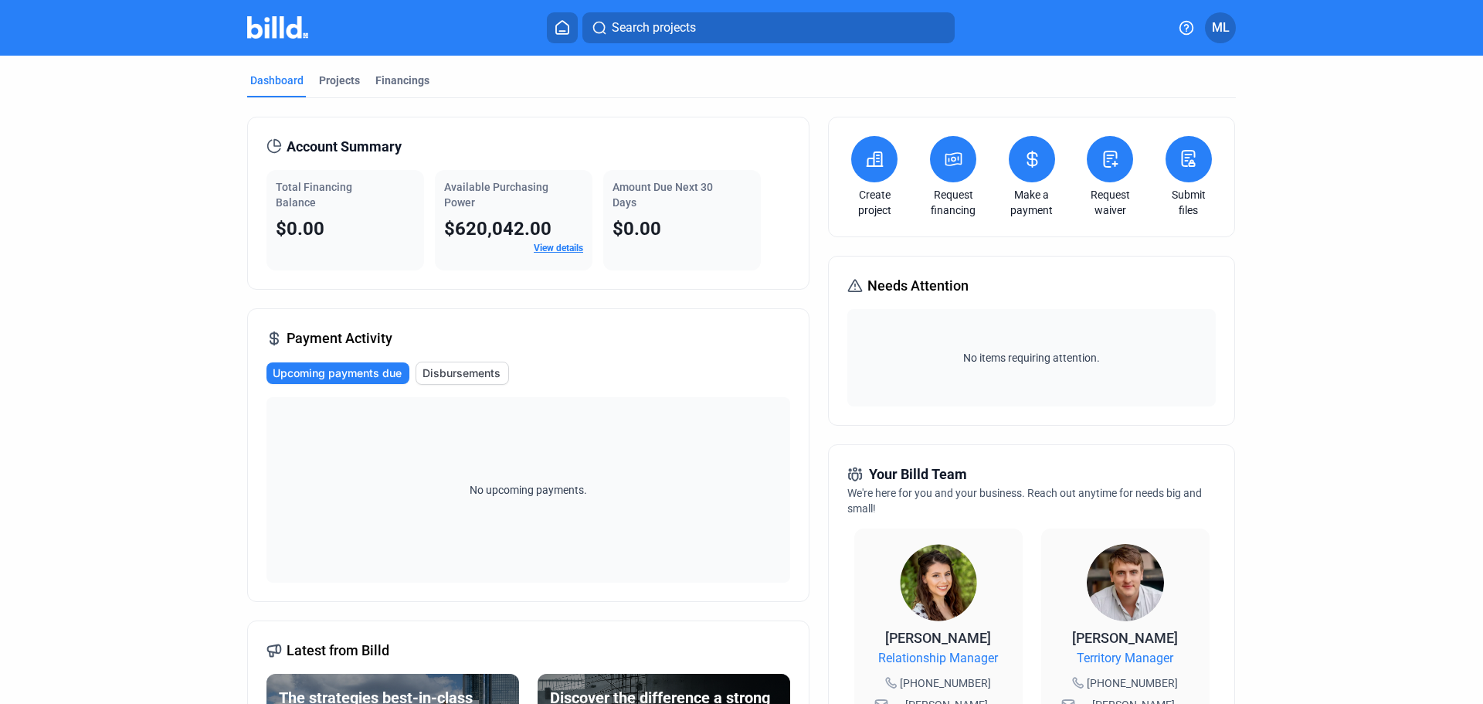
click at [1222, 32] on span "ML" at bounding box center [1221, 28] width 18 height 19
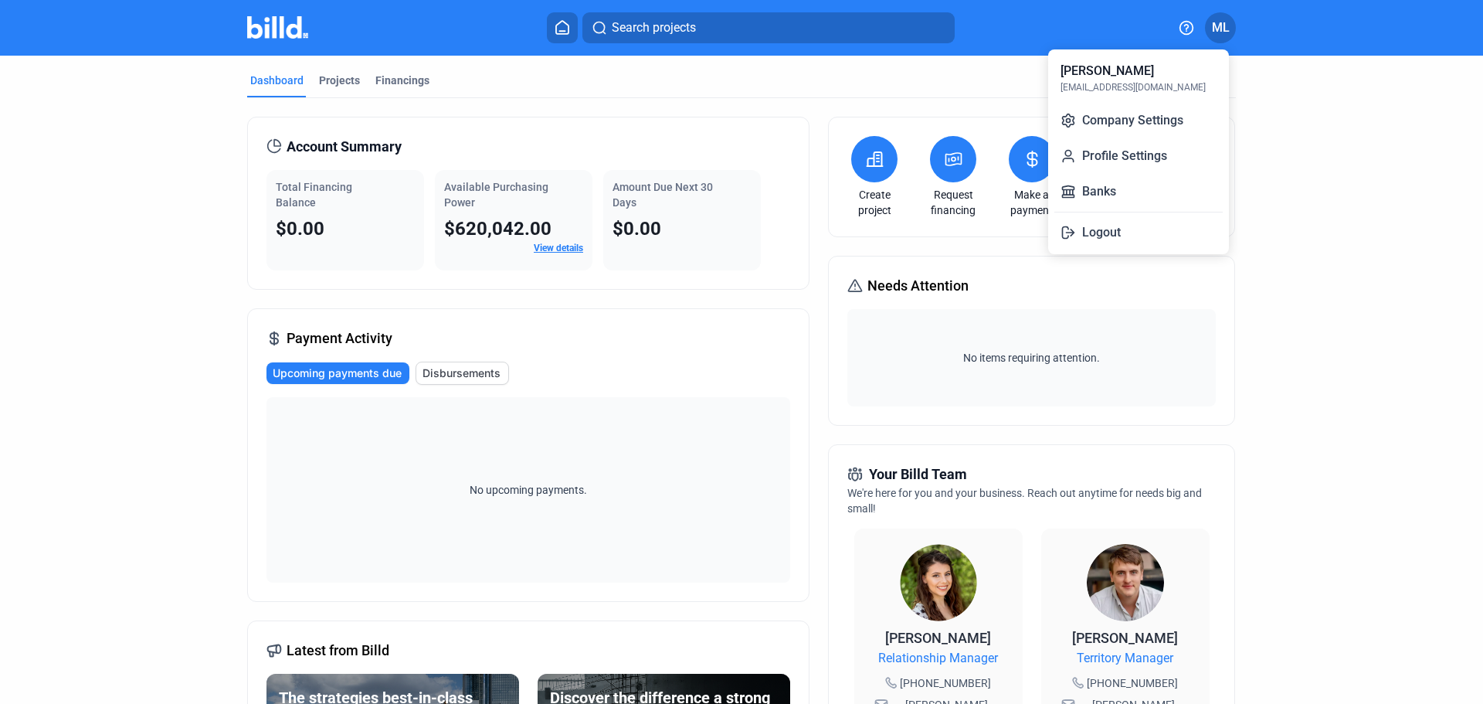
click at [1302, 142] on div at bounding box center [741, 352] width 1483 height 704
